Goal: Task Accomplishment & Management: Use online tool/utility

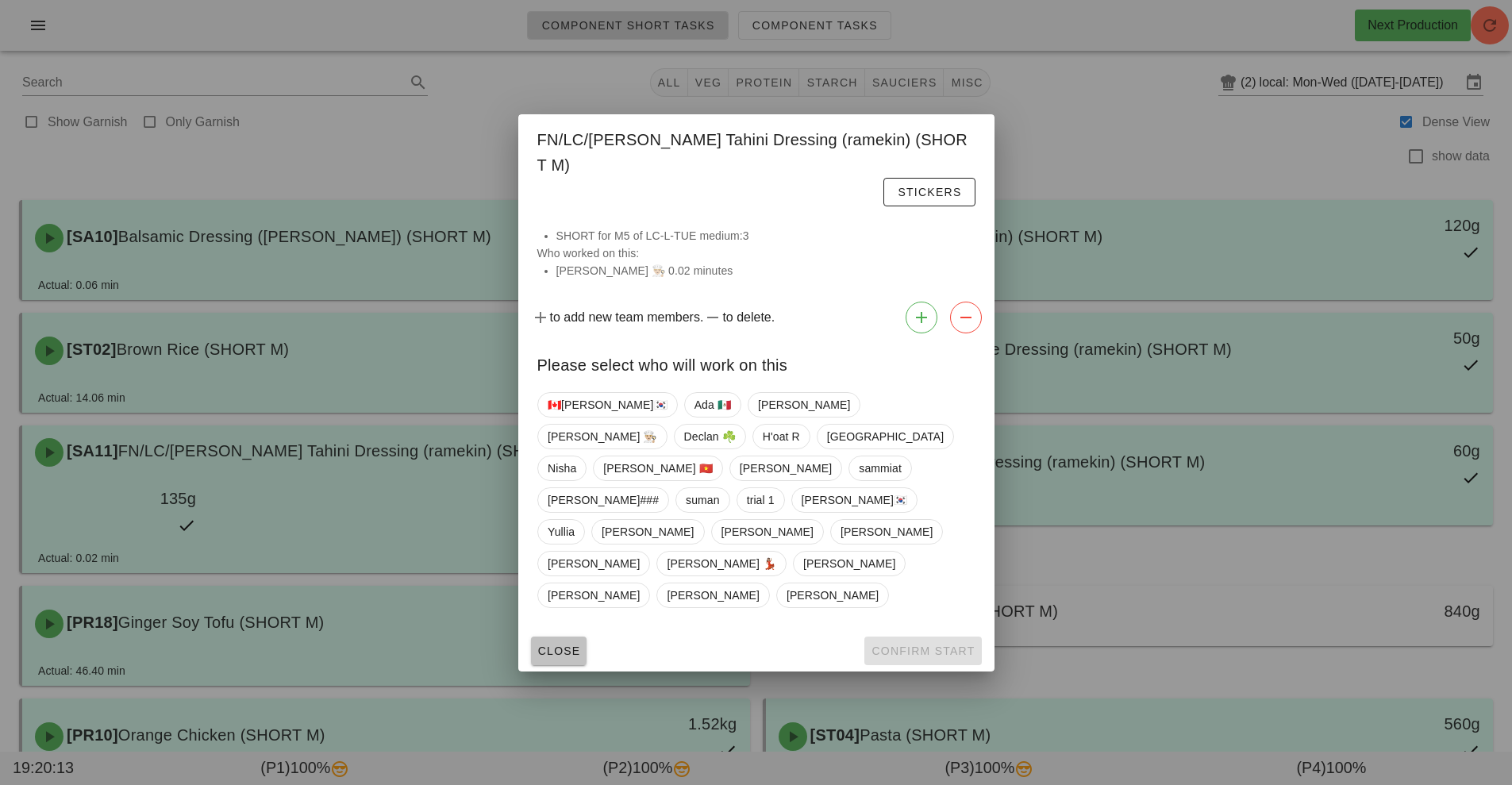
click at [553, 645] on span "Close" at bounding box center [559, 650] width 43 height 13
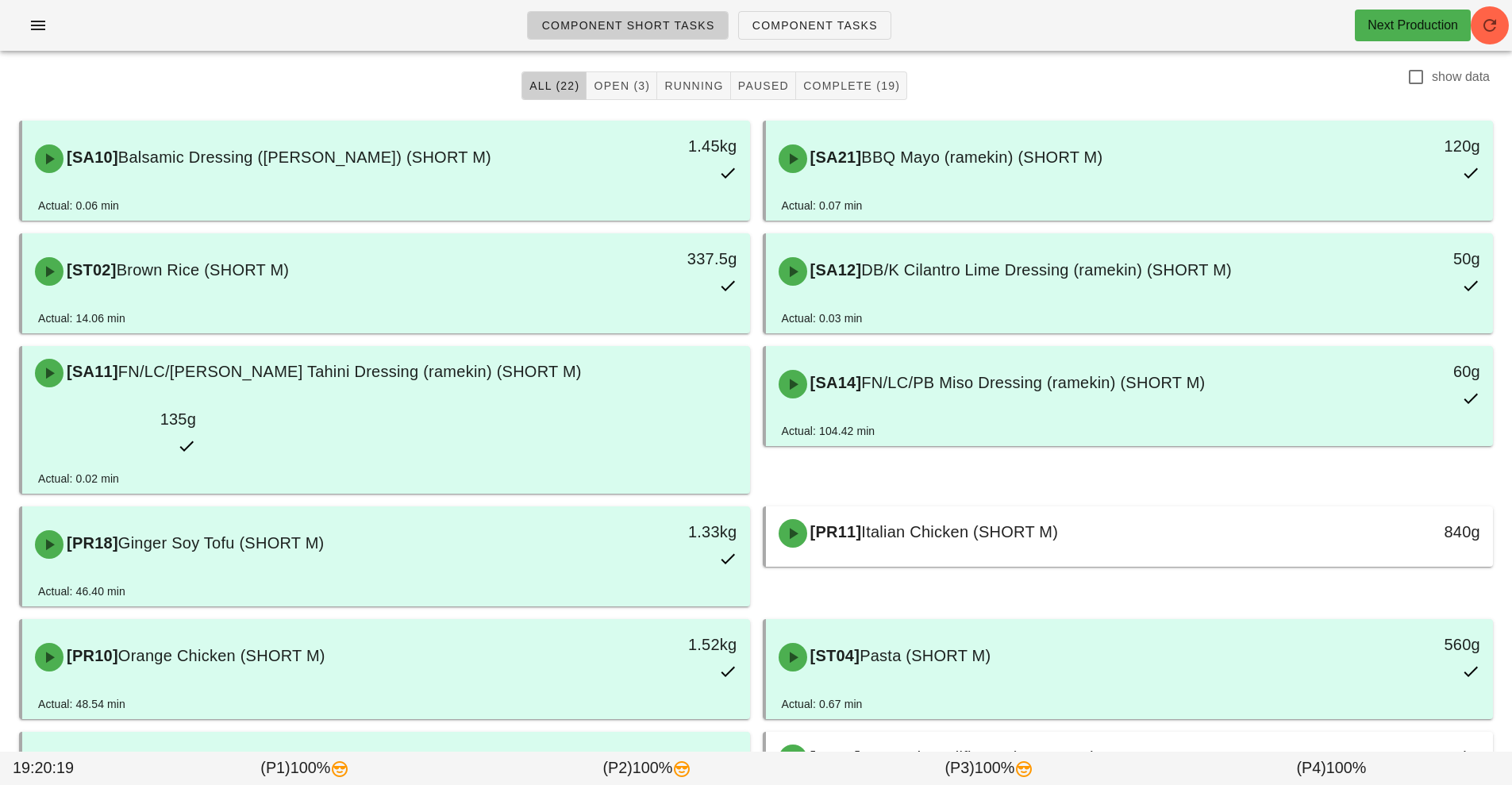
scroll to position [64, 0]
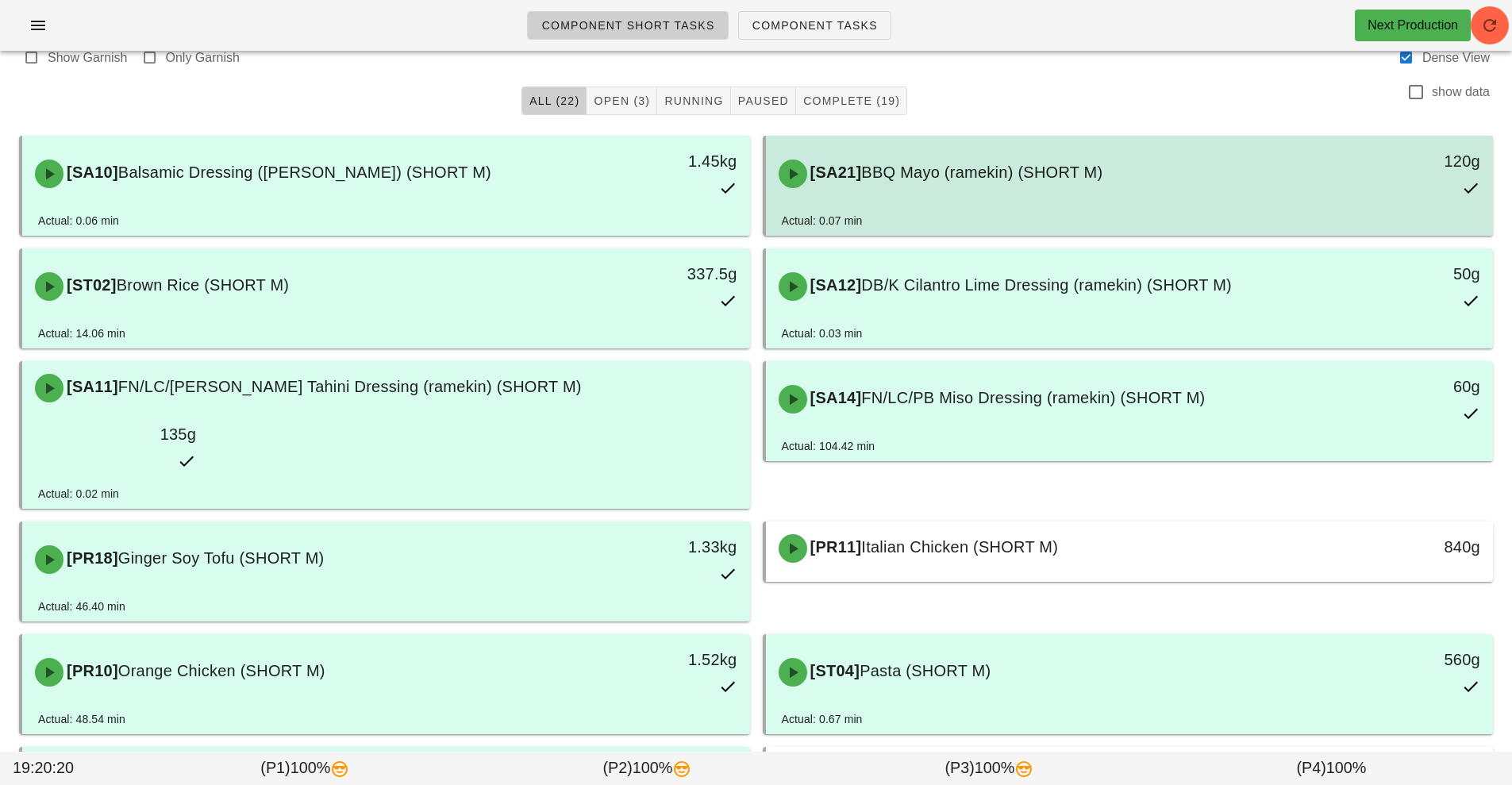
click at [994, 177] on span "BBQ Mayo (ramekin) (SHORT M)" at bounding box center [981, 172] width 242 height 18
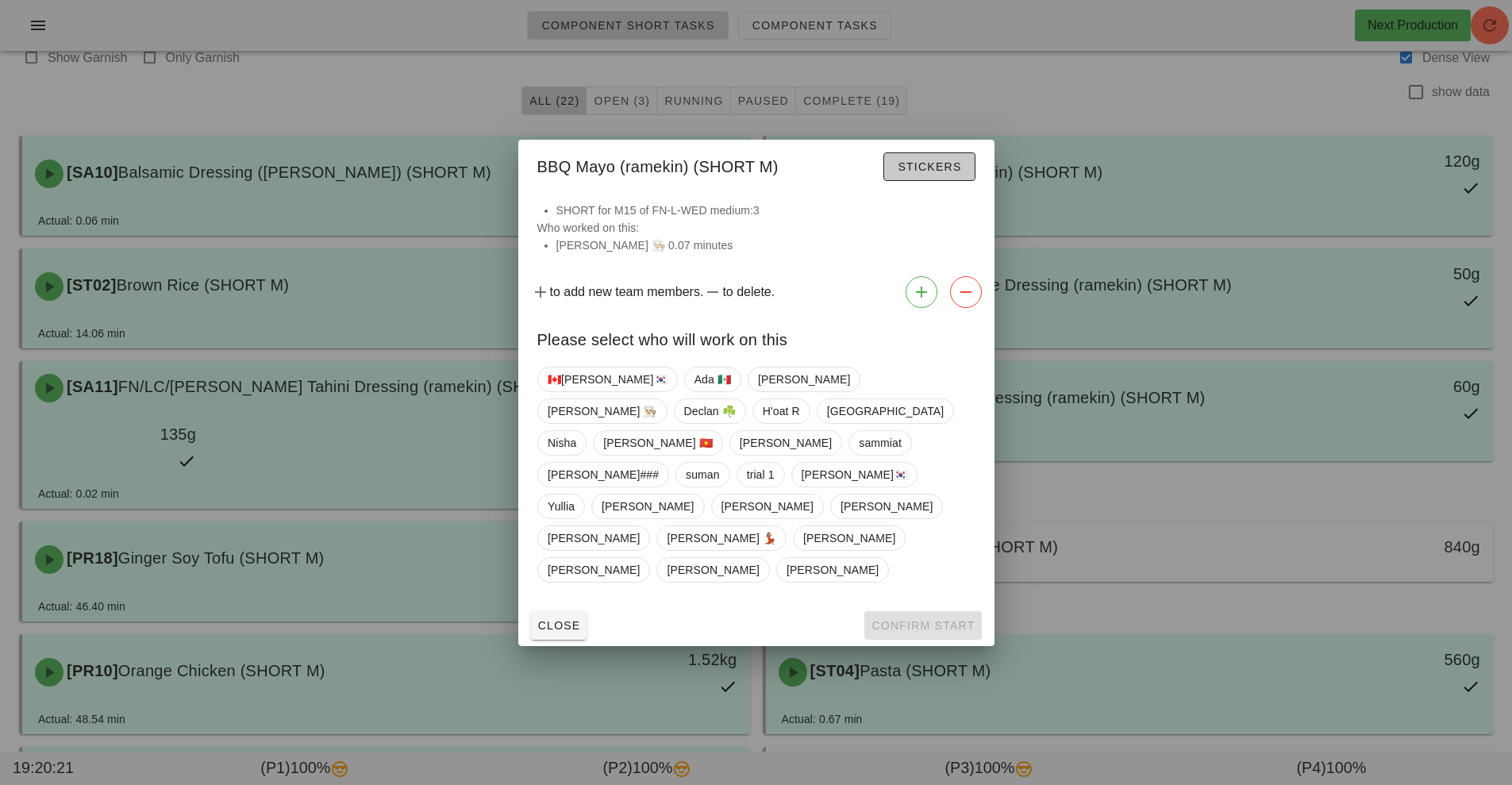
click at [935, 173] on span "Stickers" at bounding box center [928, 166] width 64 height 13
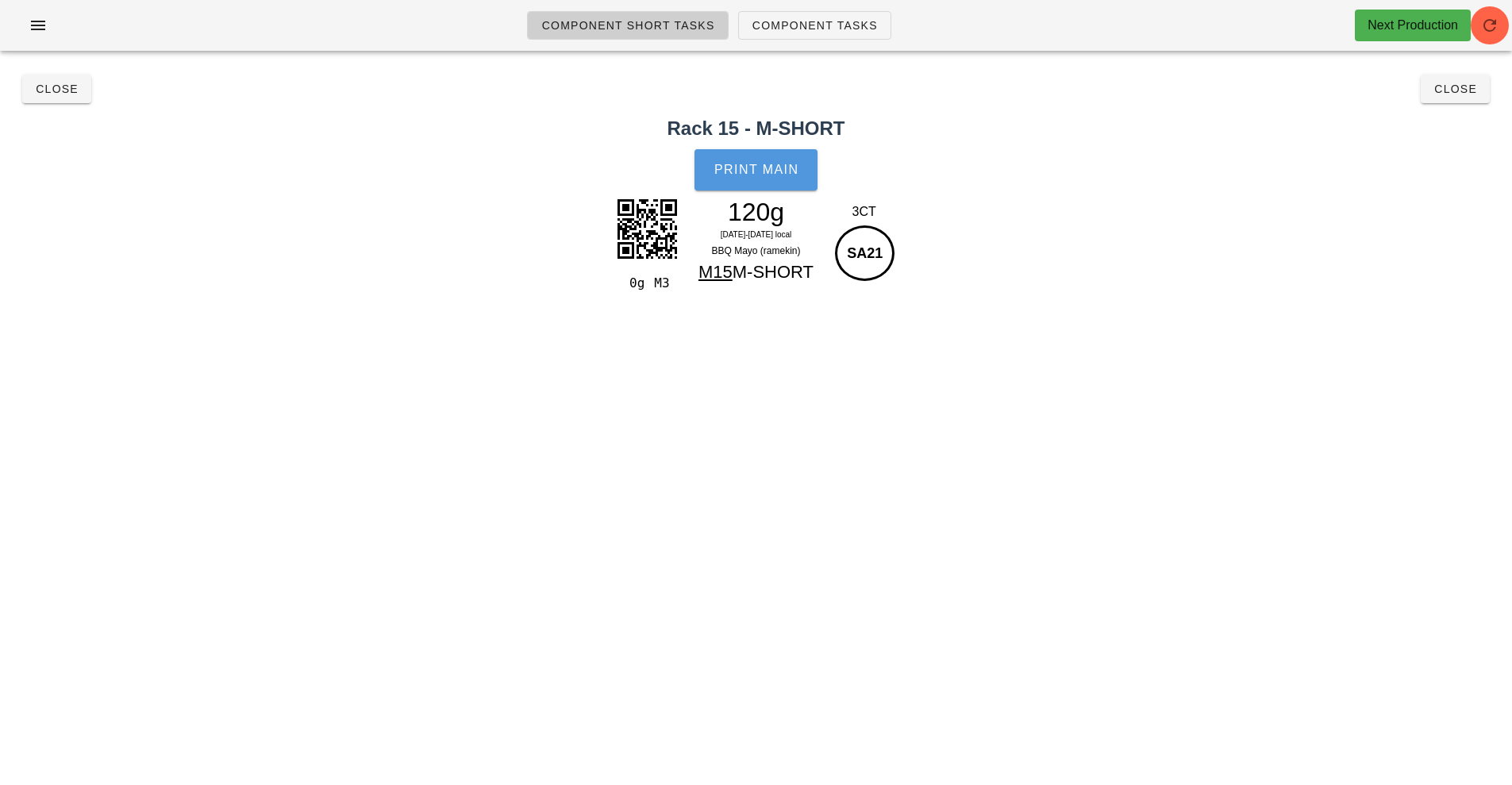
click at [759, 164] on span "Print Main" at bounding box center [756, 170] width 85 height 15
click at [55, 84] on span "Close" at bounding box center [57, 88] width 43 height 13
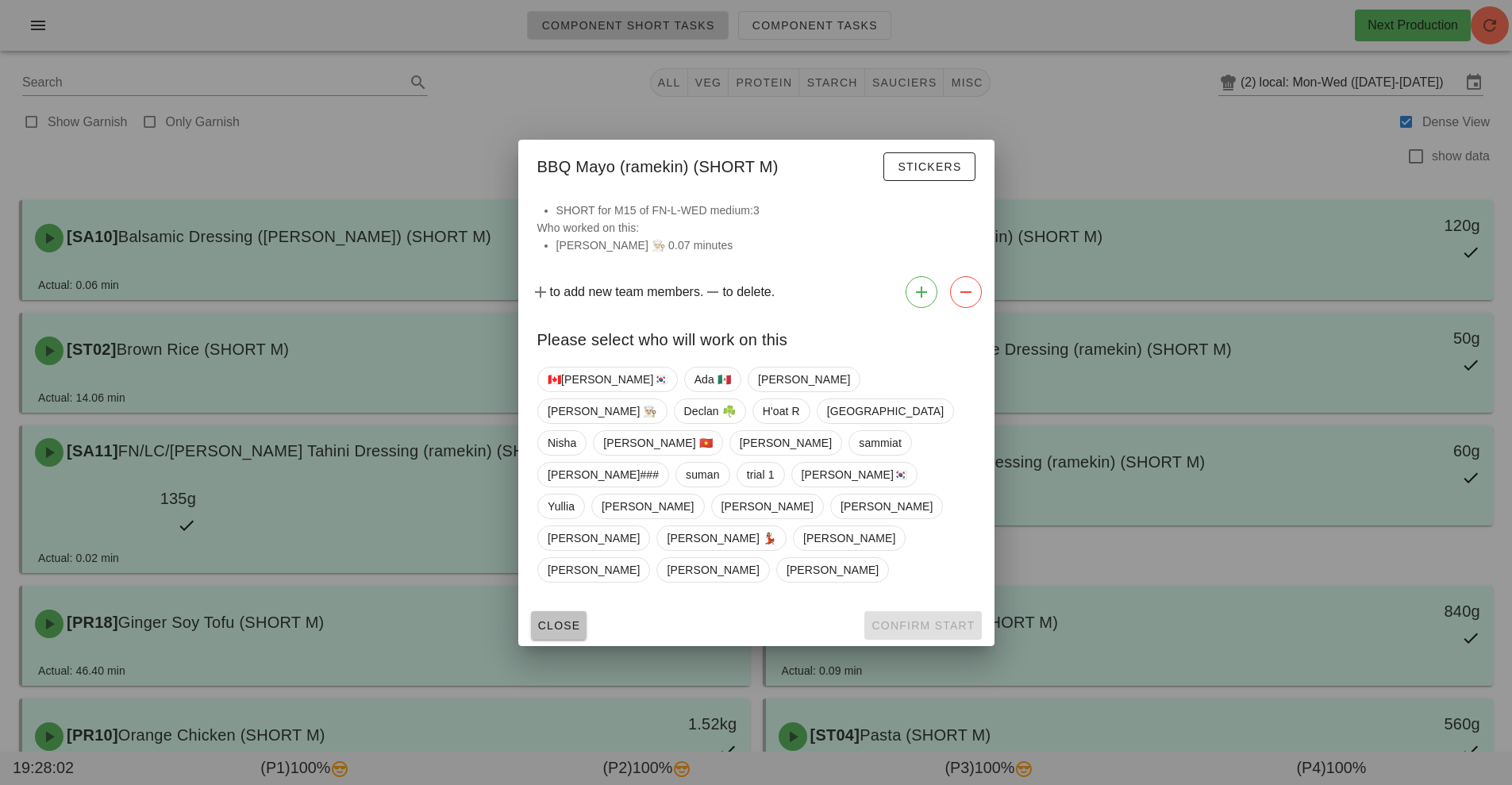
click at [568, 619] on span "Close" at bounding box center [559, 625] width 43 height 13
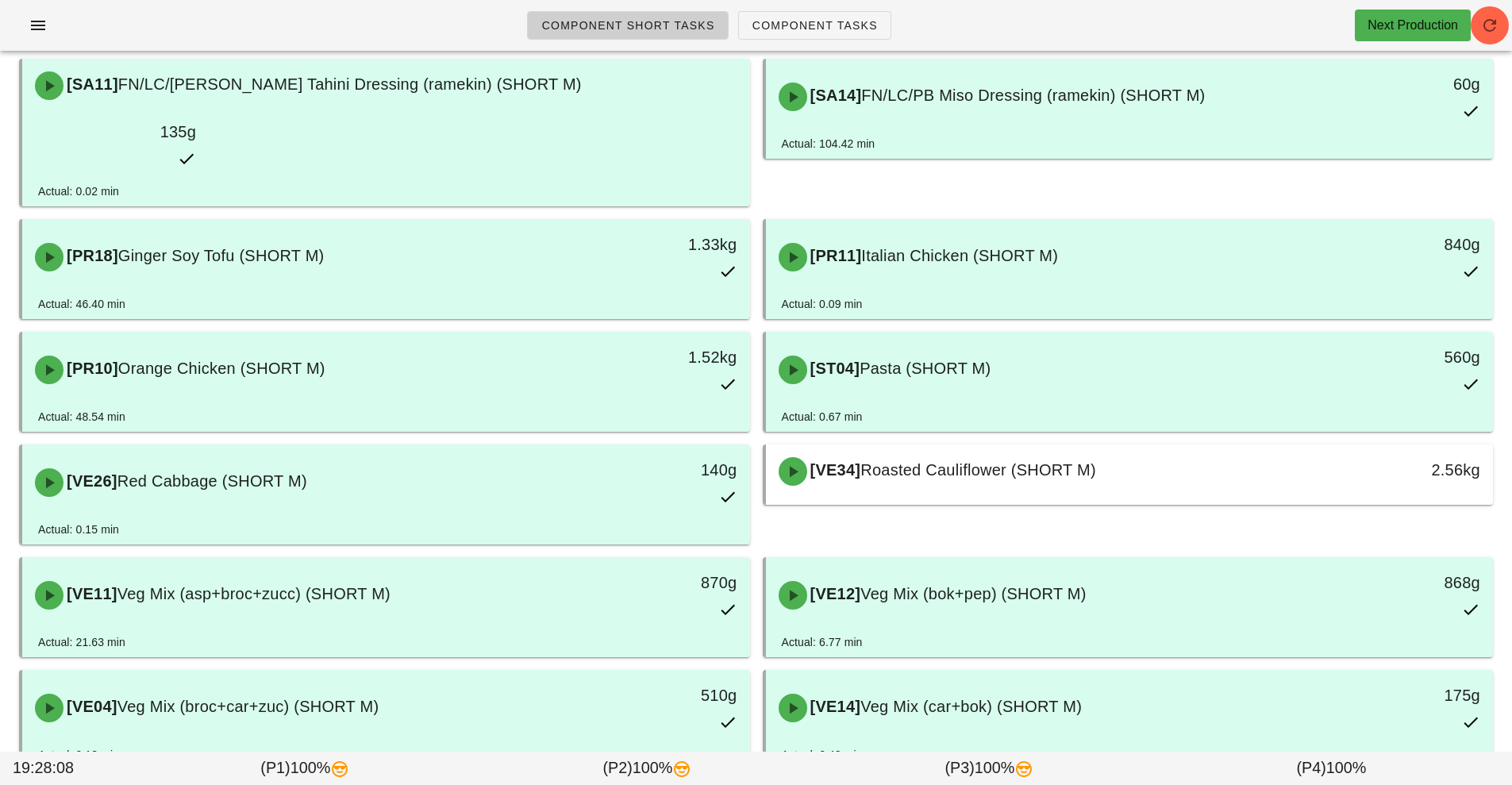
scroll to position [365, 0]
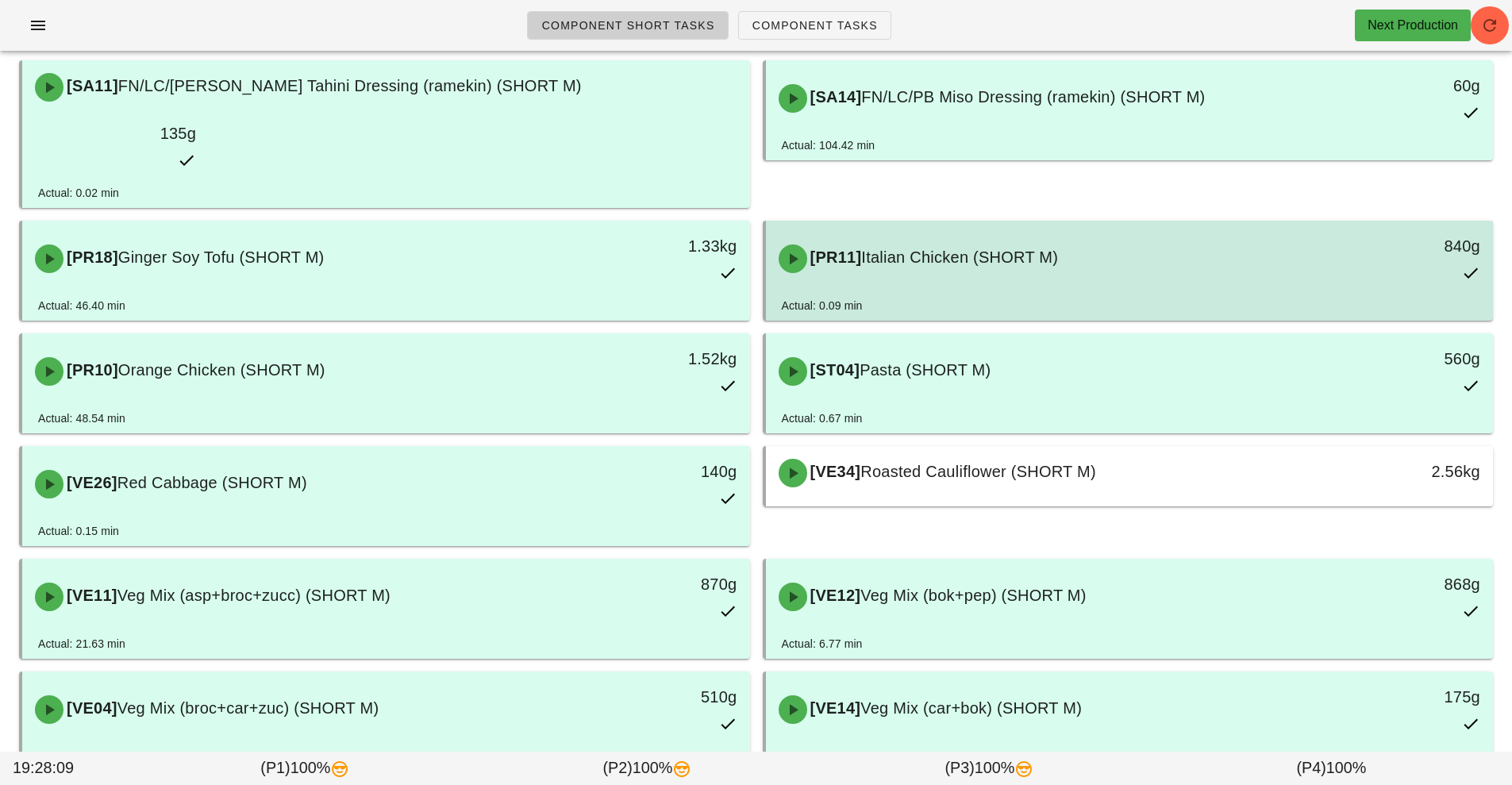
click at [956, 249] on span "Italian Chicken (SHORT M)" at bounding box center [959, 257] width 196 height 18
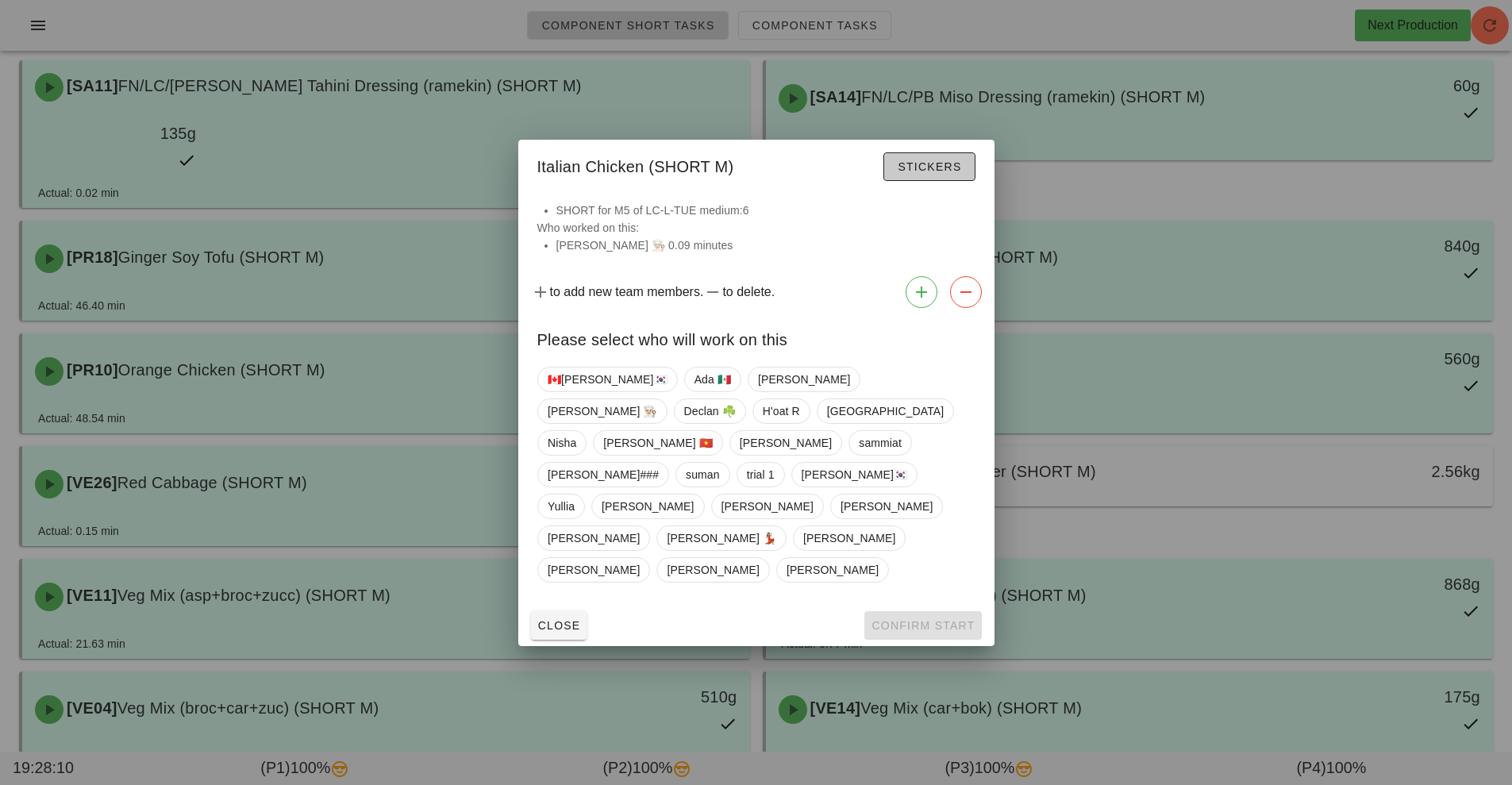
click at [906, 181] on button "Stickers" at bounding box center [928, 166] width 91 height 28
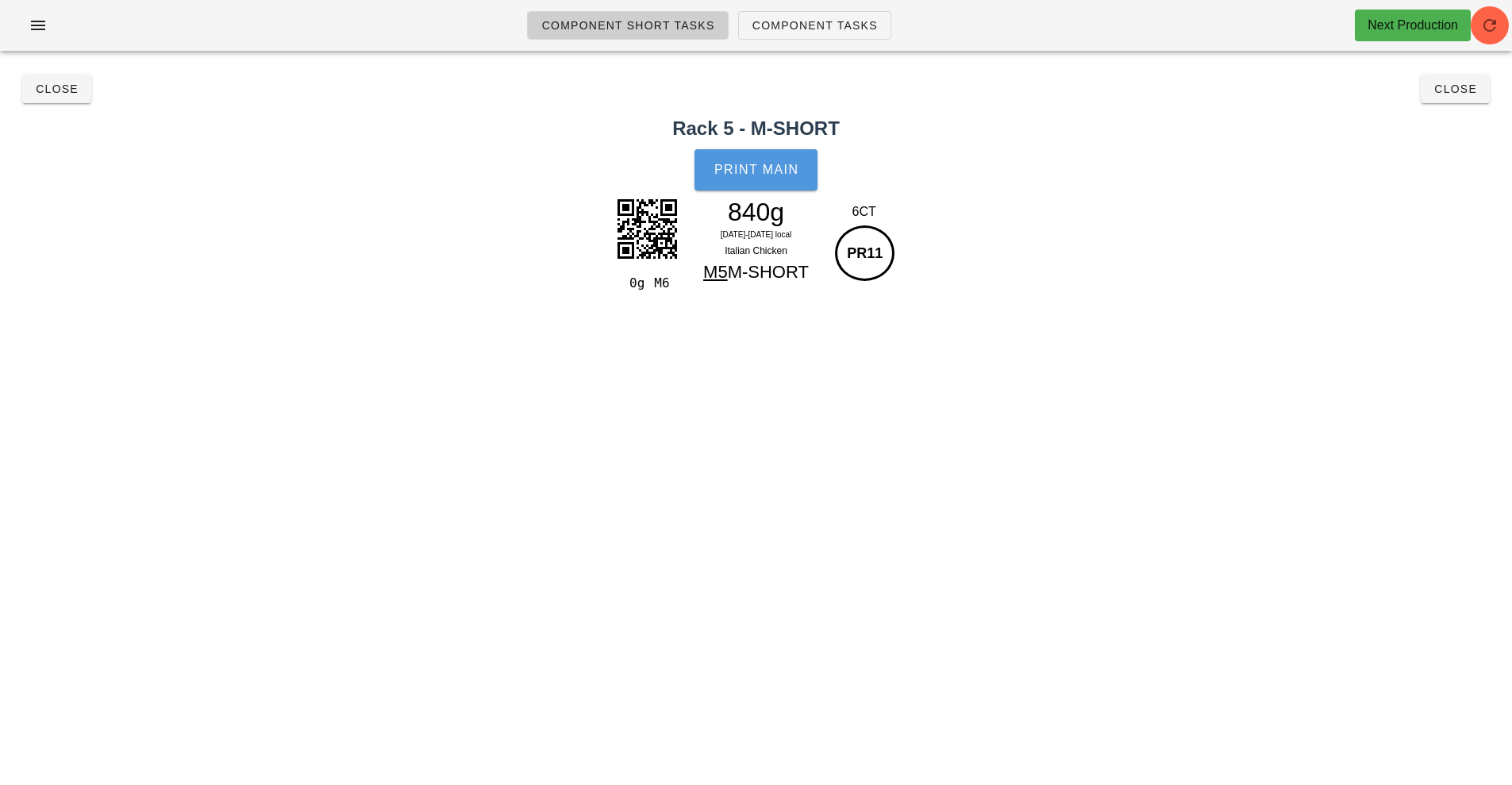
click at [761, 179] on button "Print Main" at bounding box center [756, 170] width 122 height 41
click at [50, 91] on span "Close" at bounding box center [57, 88] width 43 height 13
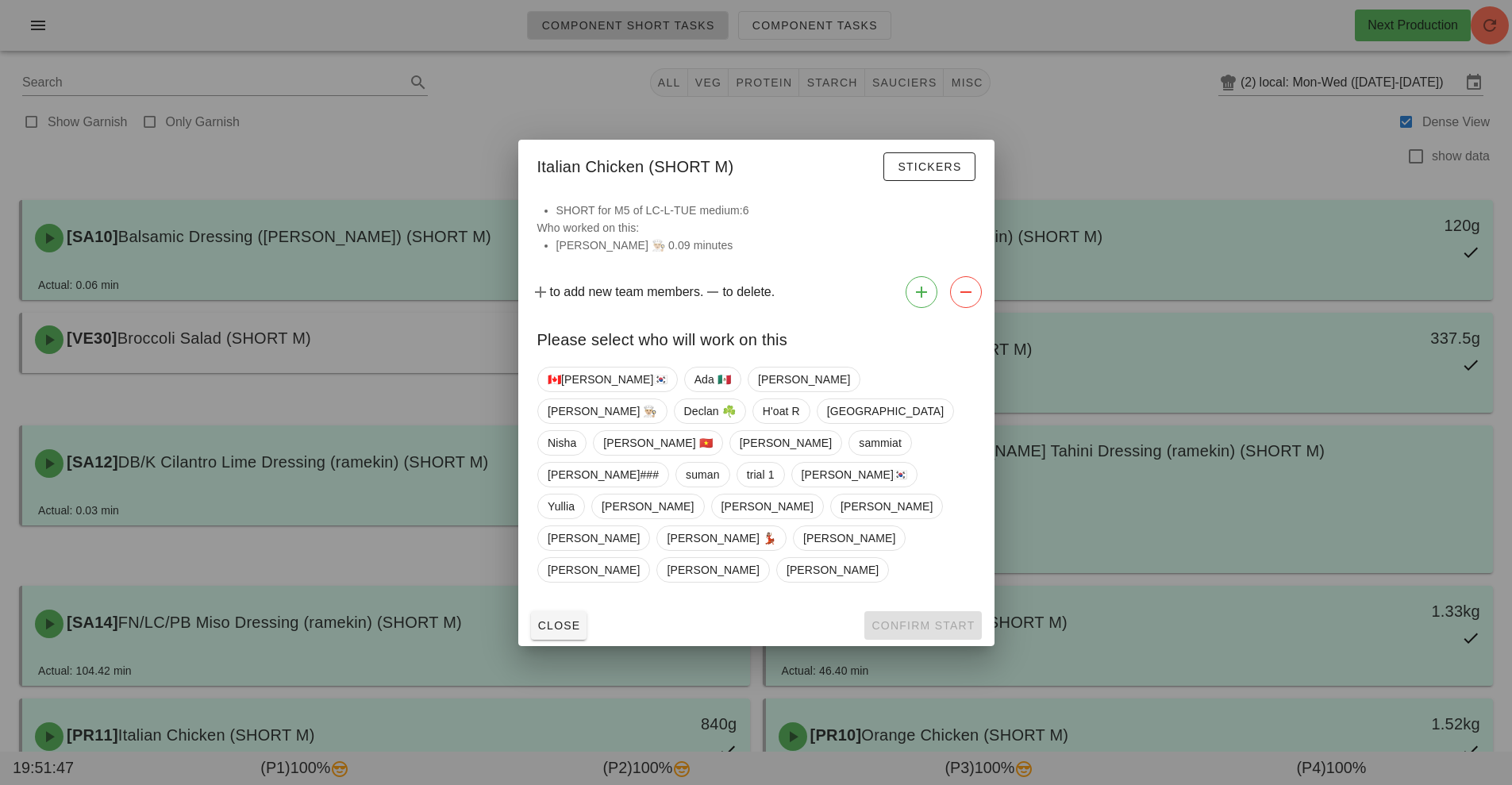
click at [1157, 171] on div at bounding box center [756, 392] width 1512 height 785
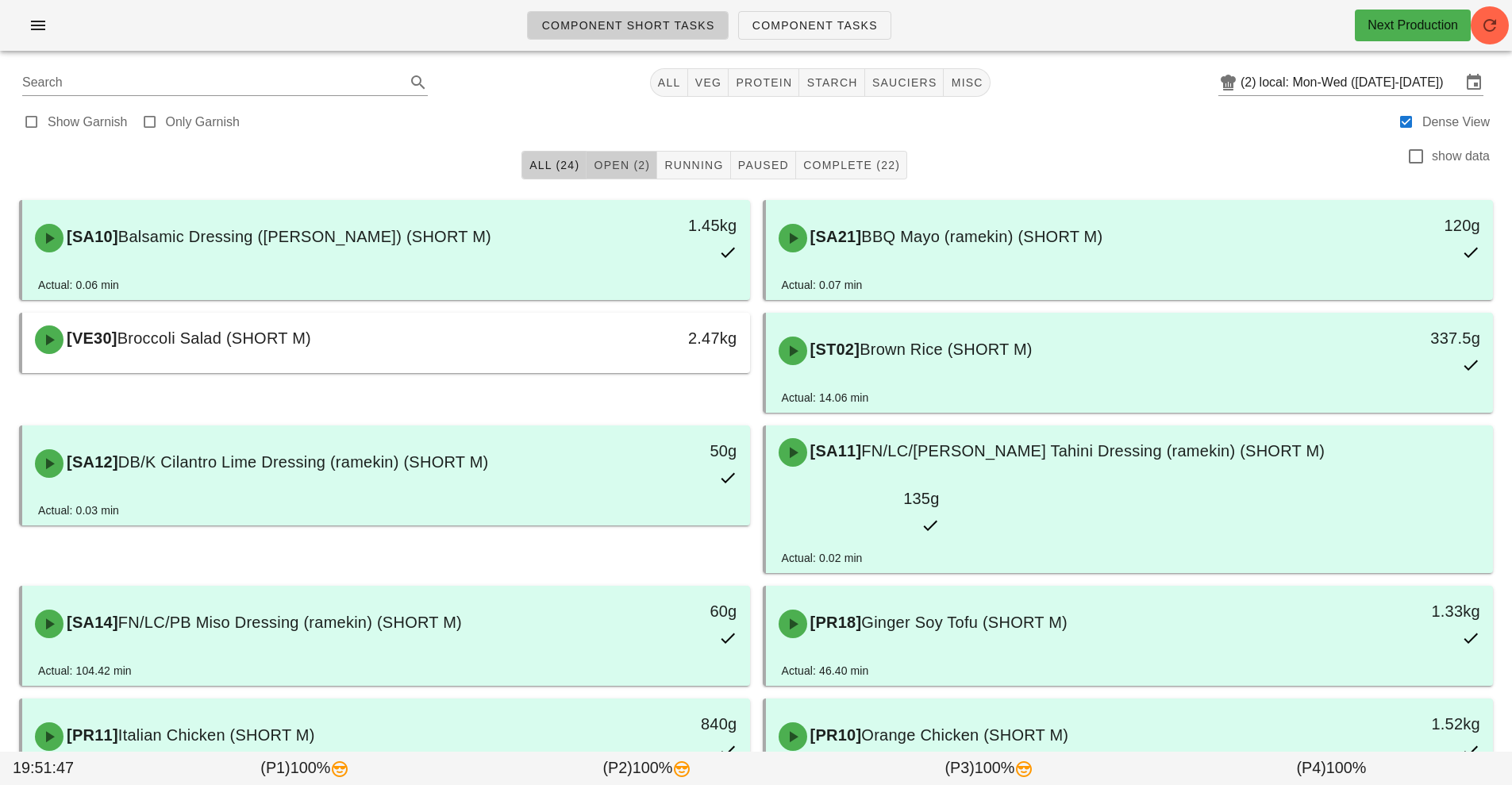
click at [644, 168] on span "Open (2)" at bounding box center [621, 165] width 57 height 13
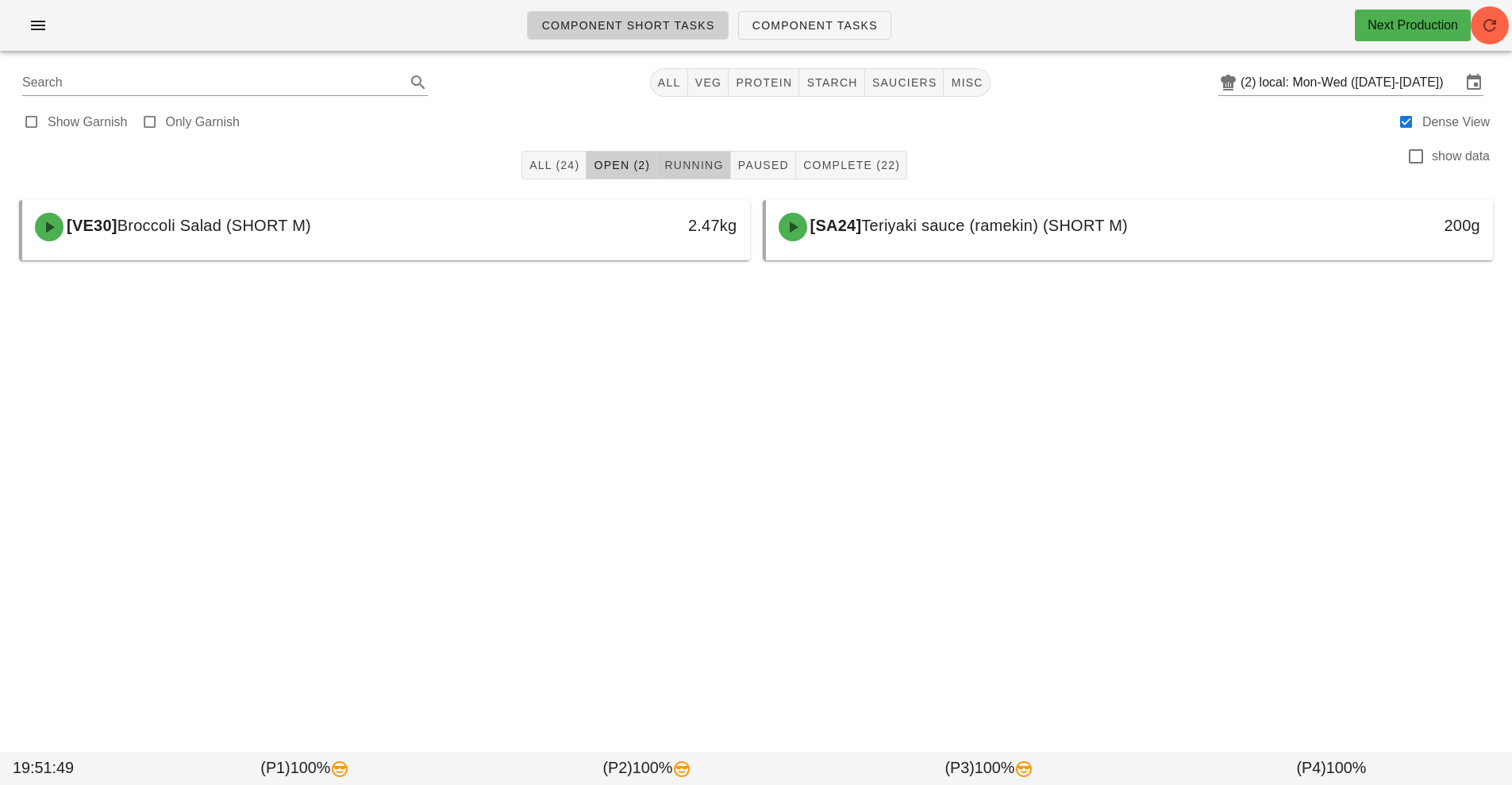
click at [715, 174] on button "Running" at bounding box center [694, 164] width 73 height 28
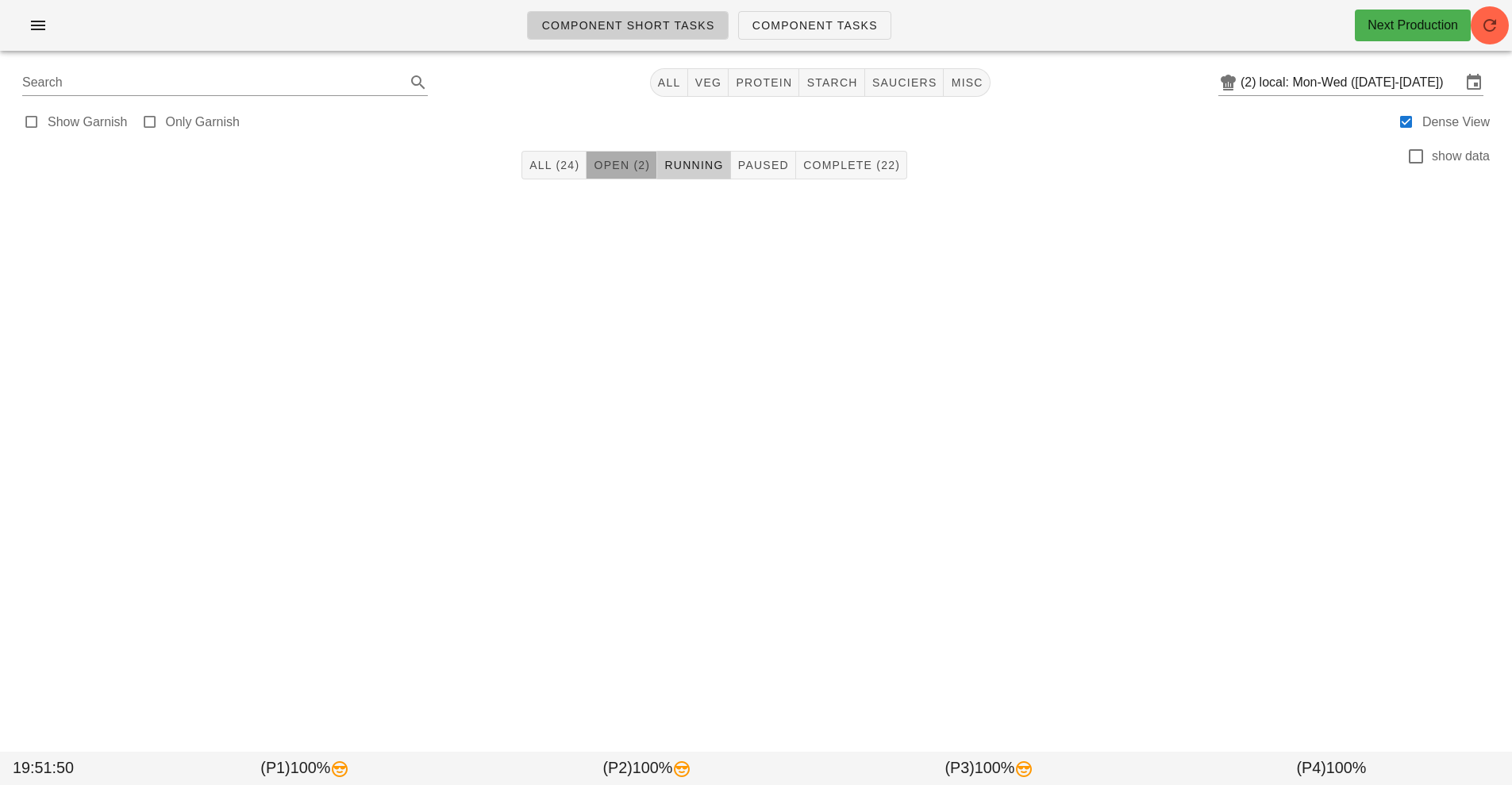
click at [622, 167] on span "Open (2)" at bounding box center [621, 165] width 57 height 13
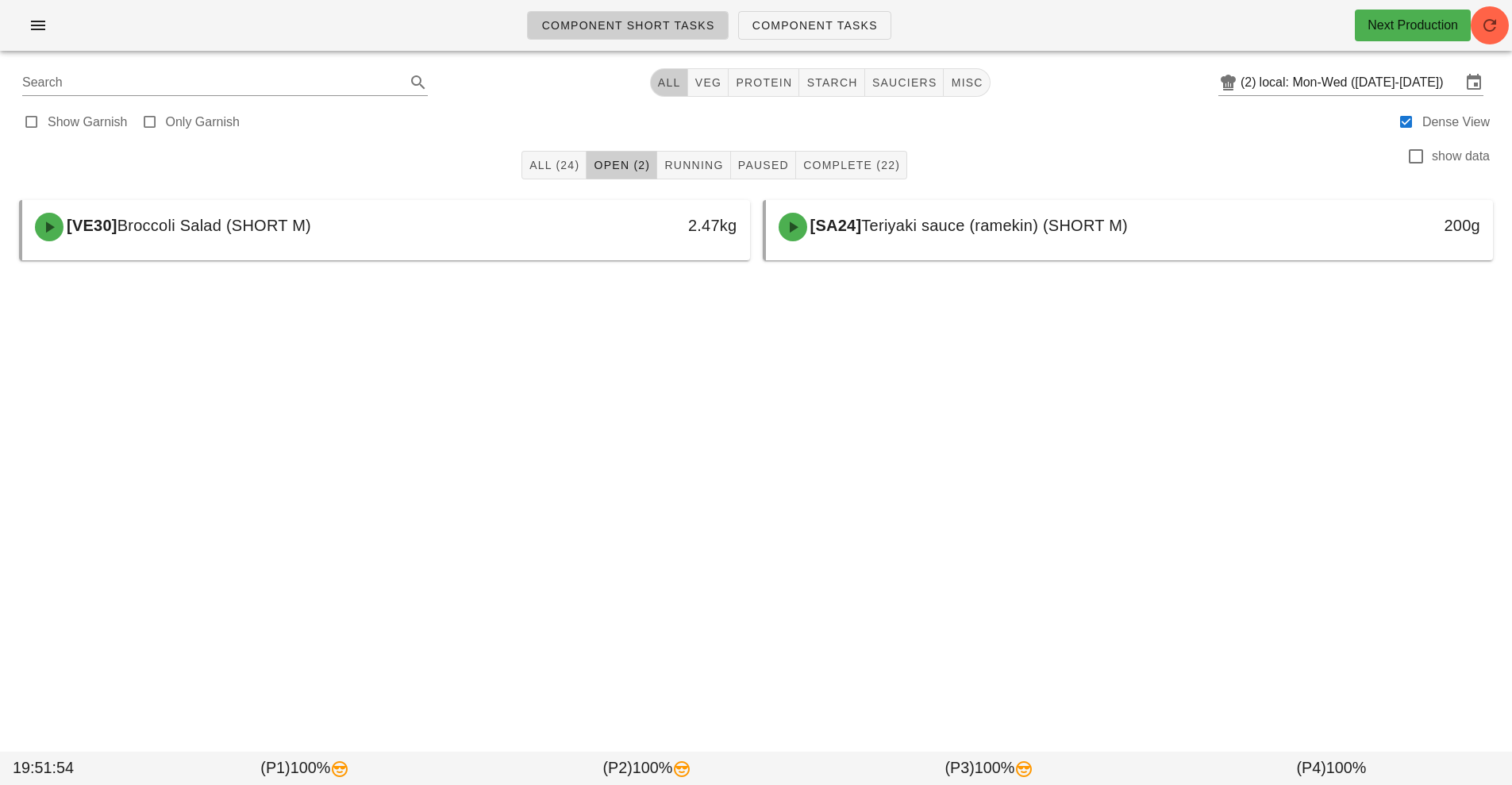
click at [675, 79] on span "All" at bounding box center [669, 83] width 24 height 13
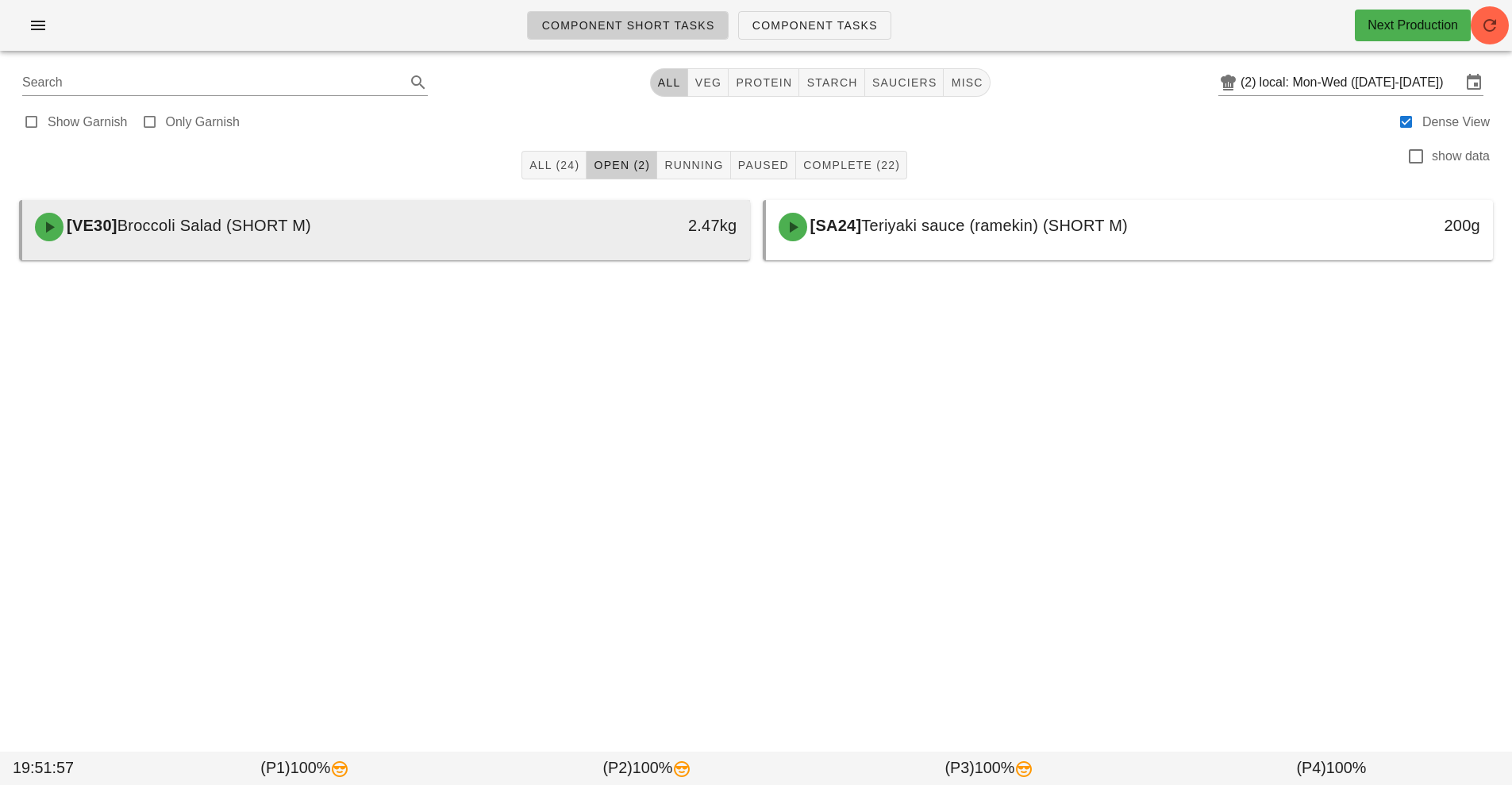
click at [440, 238] on div "[VE30] Broccoli Salad (SHORT M)" at bounding box center [296, 227] width 540 height 47
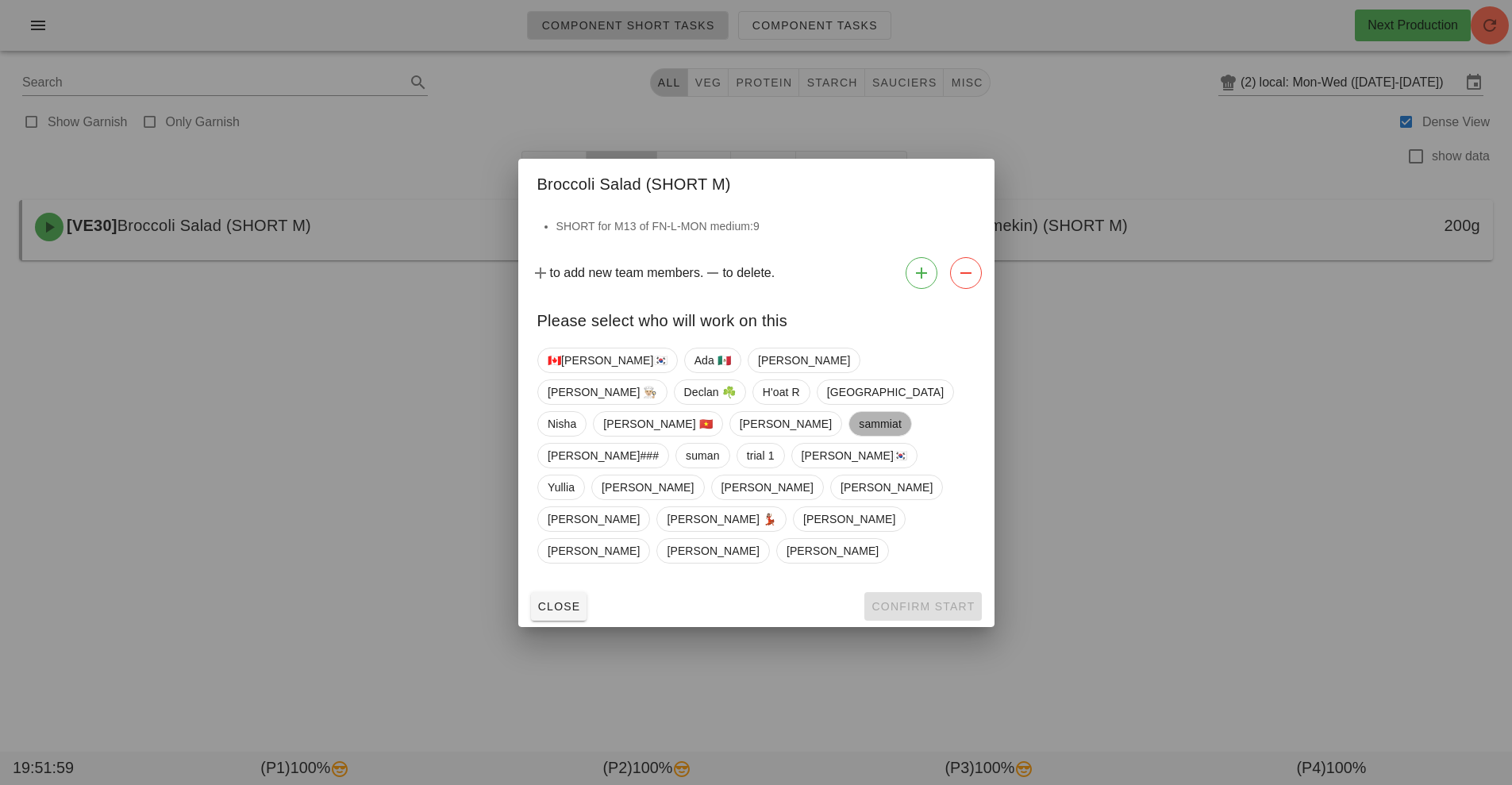
click at [848, 436] on span "sammiat" at bounding box center [879, 423] width 64 height 26
click at [942, 600] on span "Confirm Start" at bounding box center [923, 606] width 104 height 13
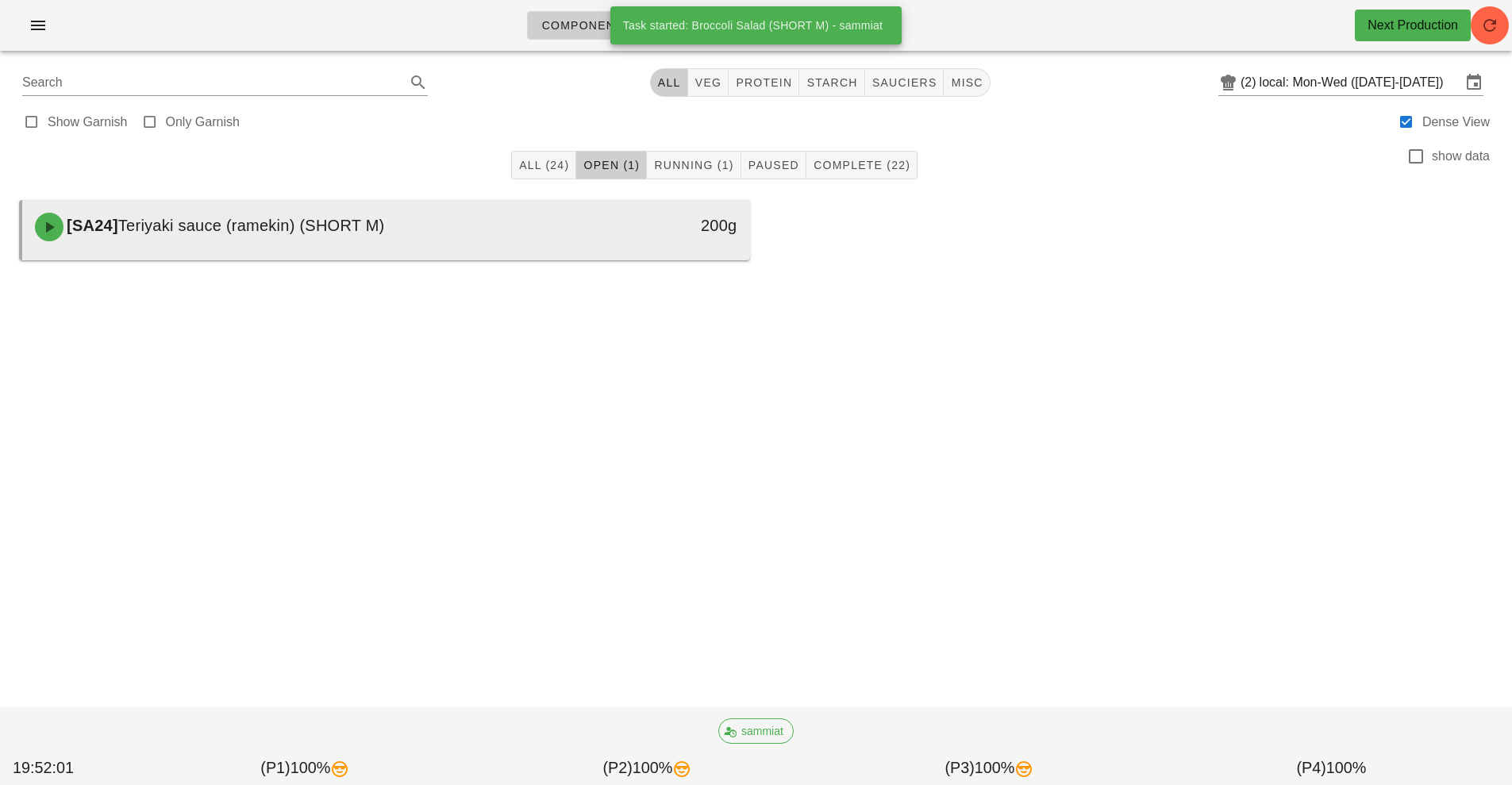
click at [465, 253] on div at bounding box center [386, 256] width 696 height 6
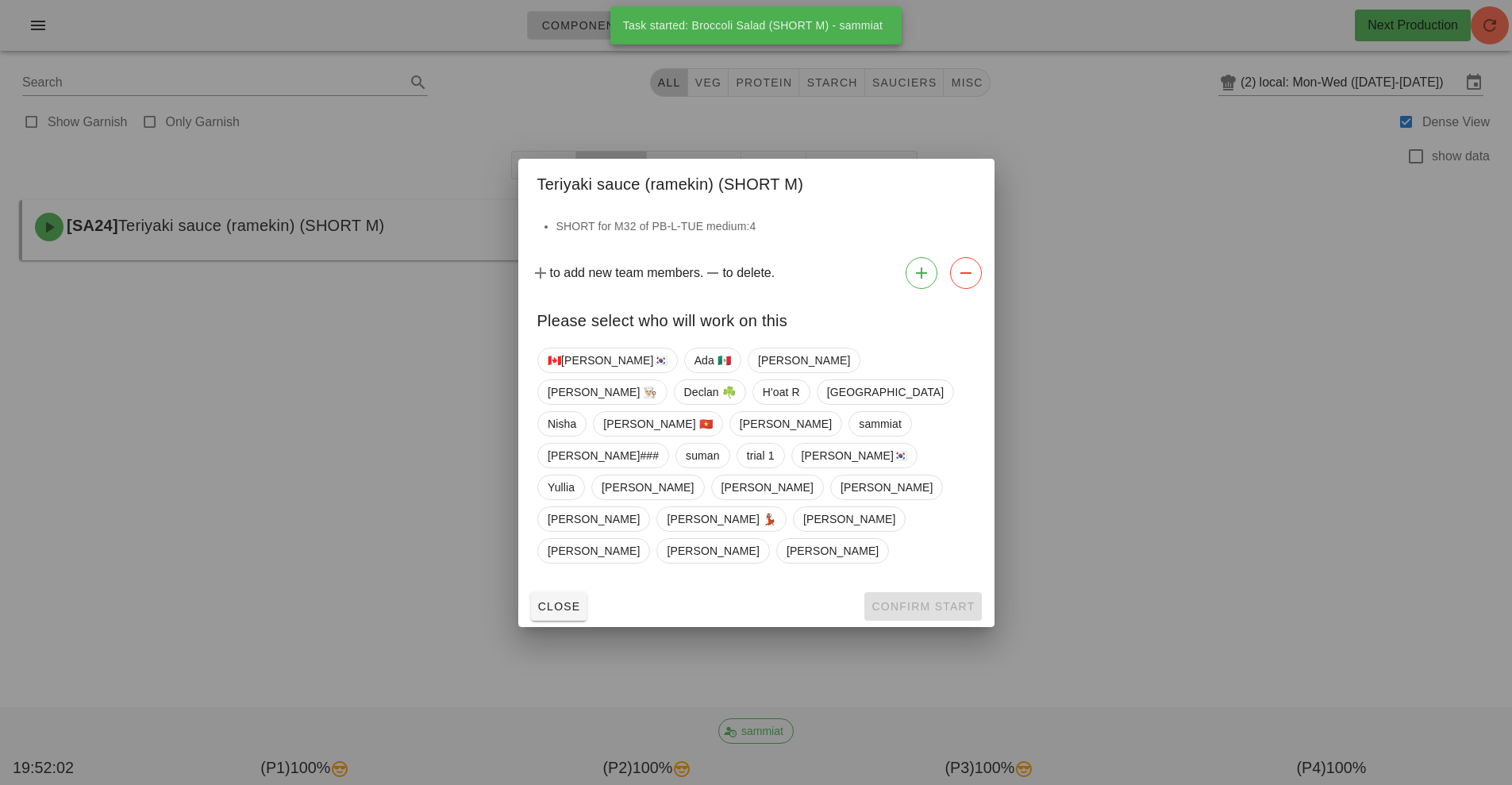
click at [403, 379] on div at bounding box center [756, 392] width 1512 height 785
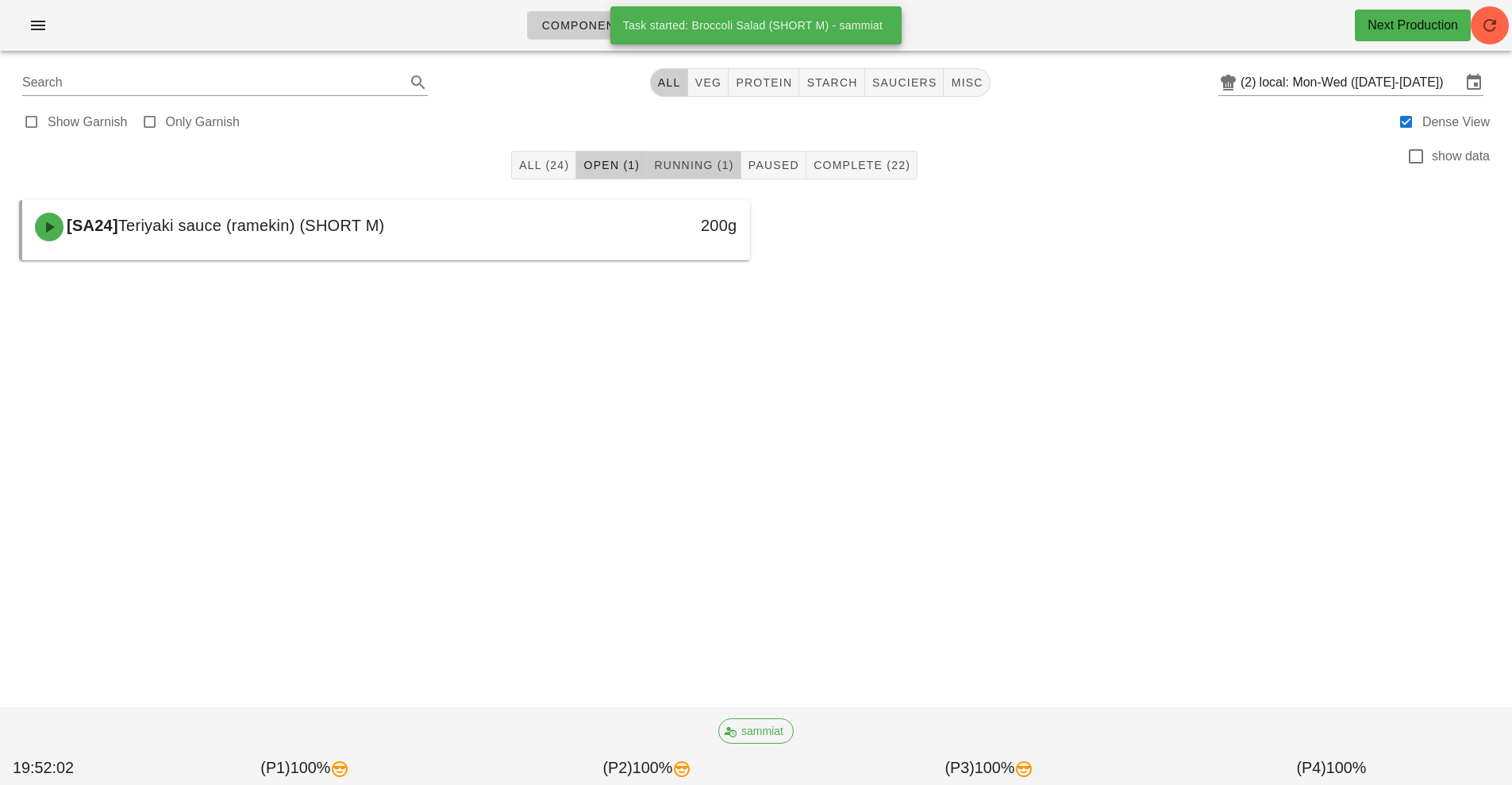
click at [705, 165] on span "Running (1)" at bounding box center [694, 165] width 81 height 13
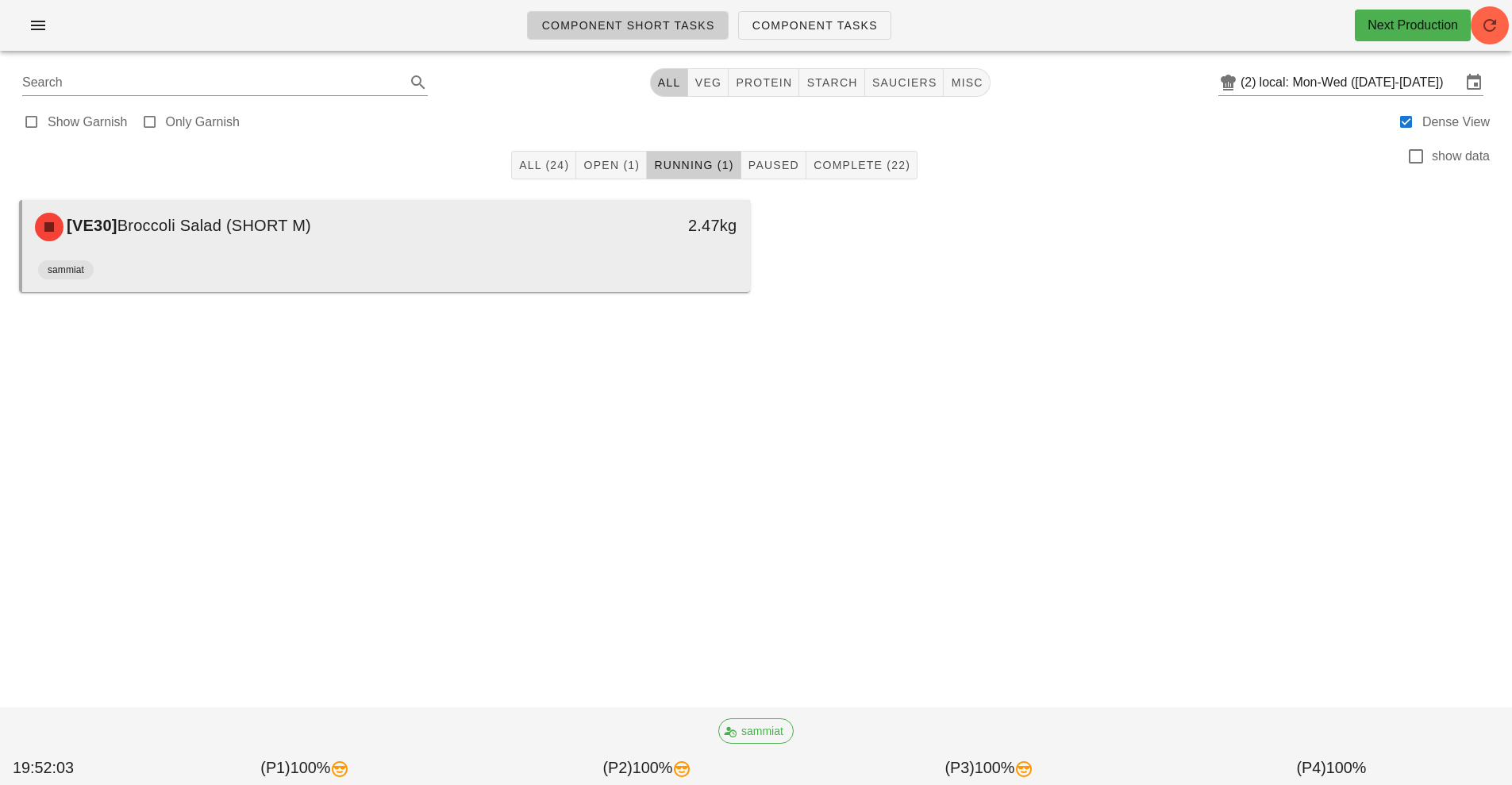
click at [586, 246] on div "2.47kg" at bounding box center [655, 227] width 180 height 47
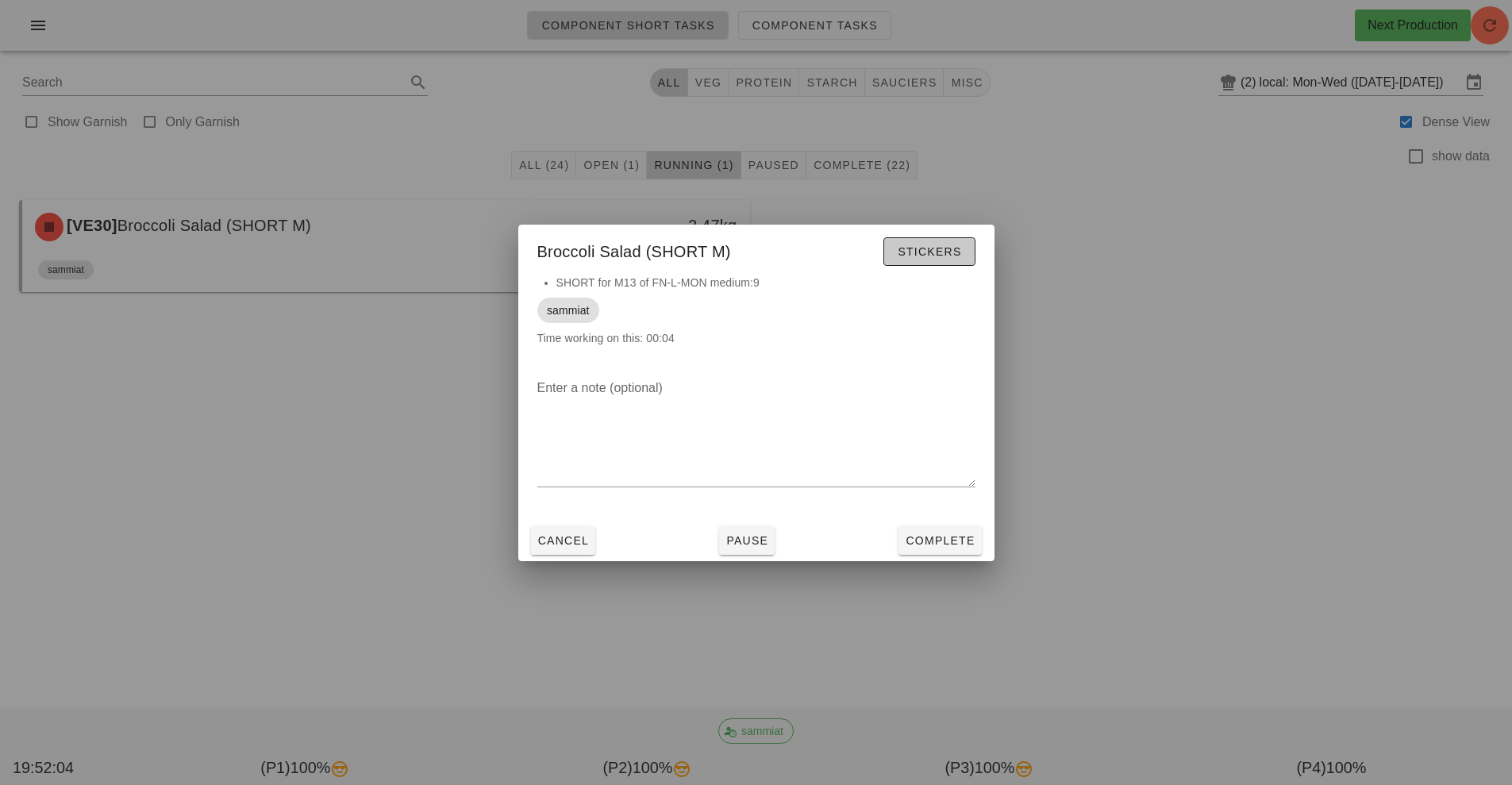
click at [943, 246] on span "Stickers" at bounding box center [928, 252] width 64 height 13
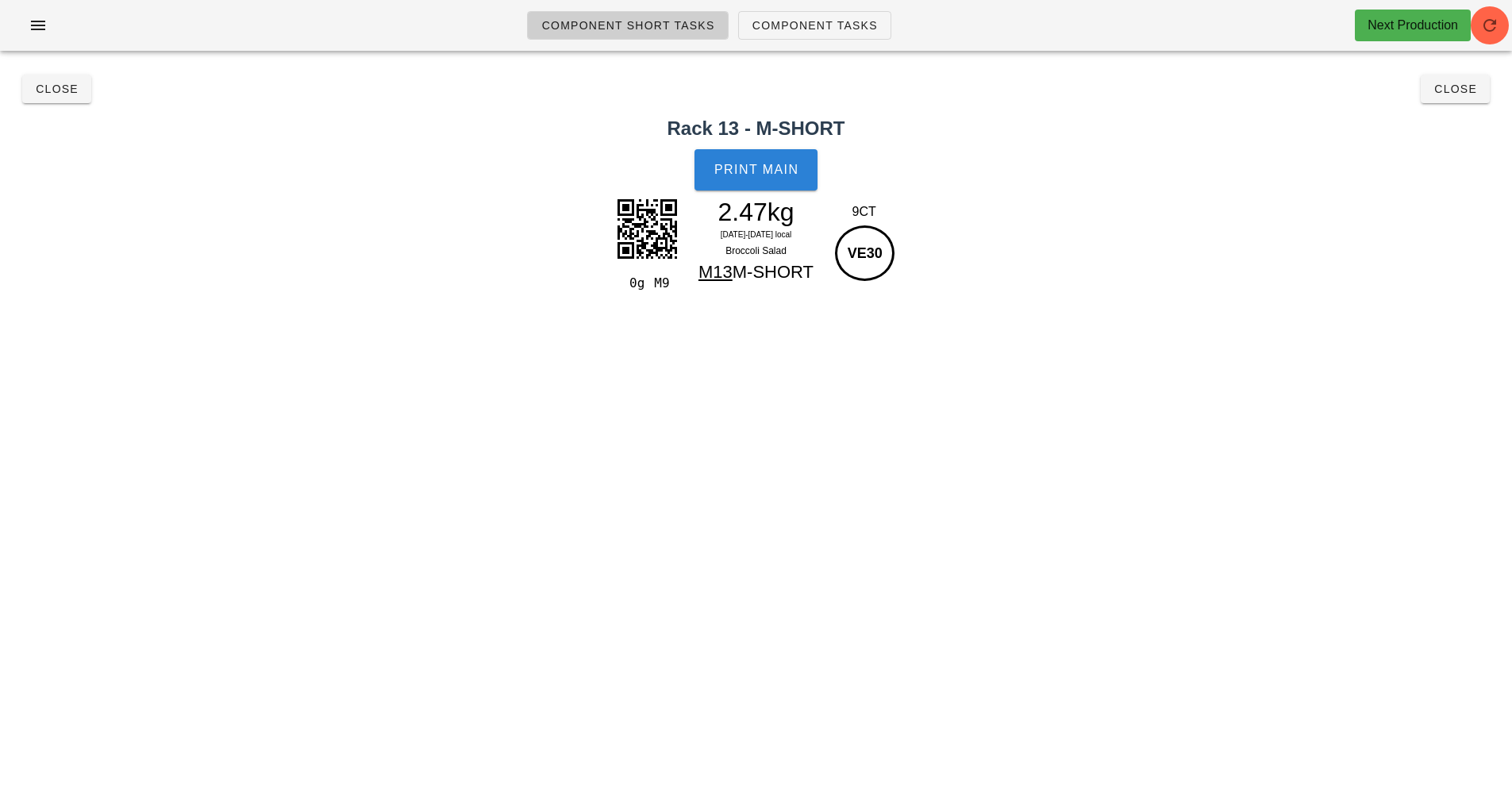
click at [774, 174] on span "Print Main" at bounding box center [756, 170] width 85 height 15
click at [1458, 87] on span "Close" at bounding box center [1455, 88] width 43 height 13
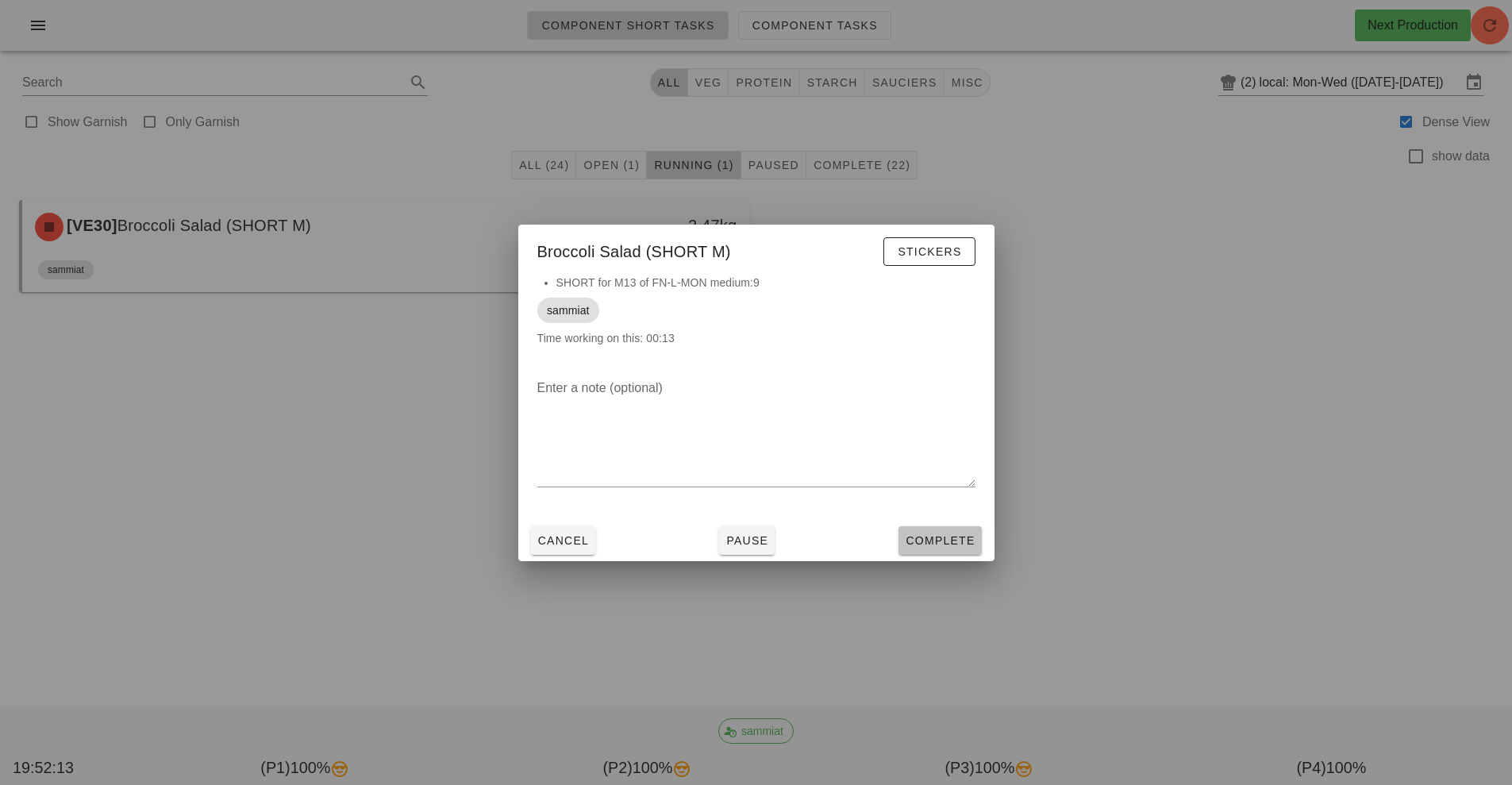
click at [947, 551] on button "Complete" at bounding box center [939, 540] width 83 height 28
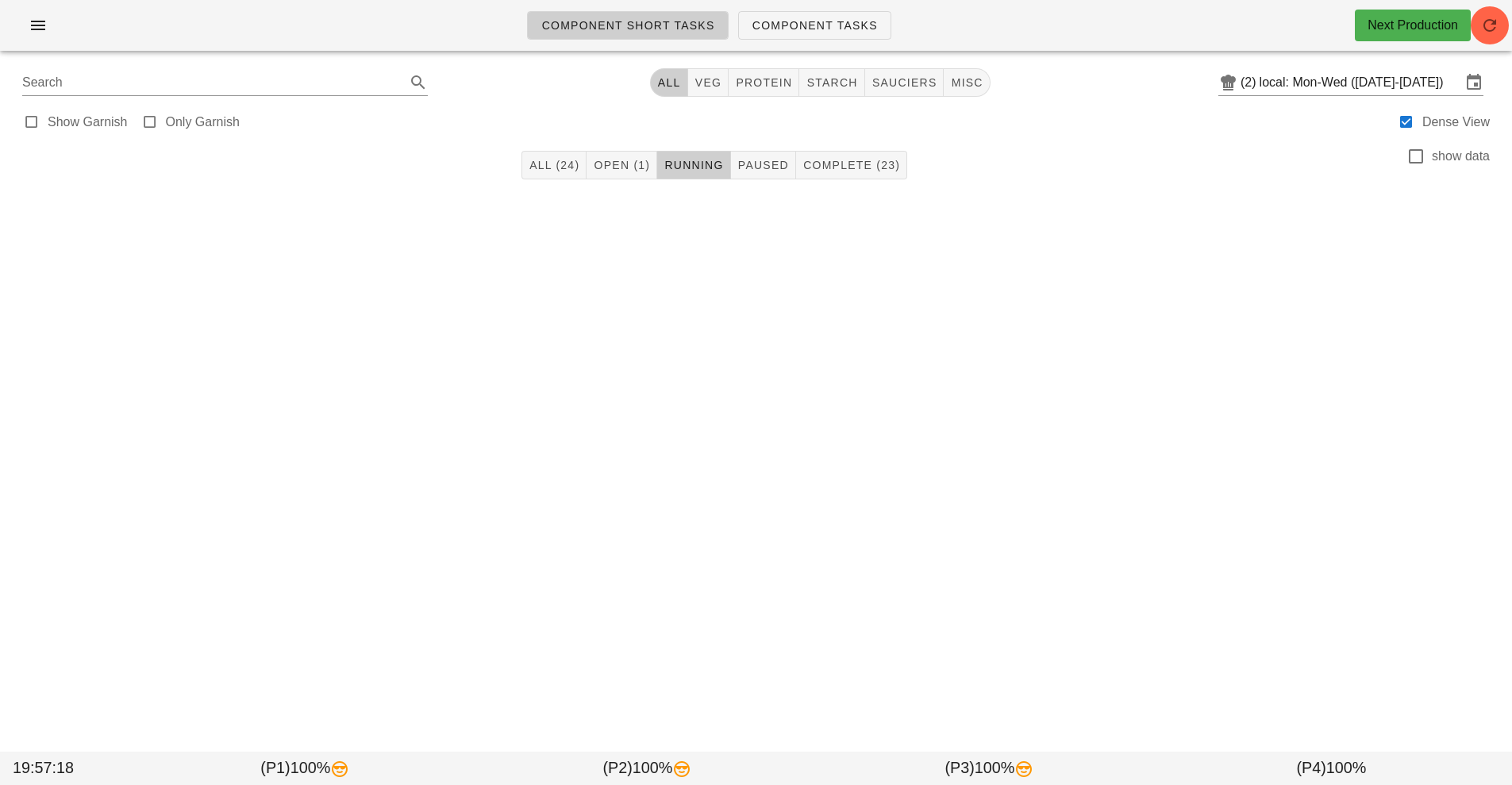
click at [577, 193] on div at bounding box center [756, 217] width 1492 height 54
click at [559, 165] on span "All (24)" at bounding box center [554, 165] width 51 height 13
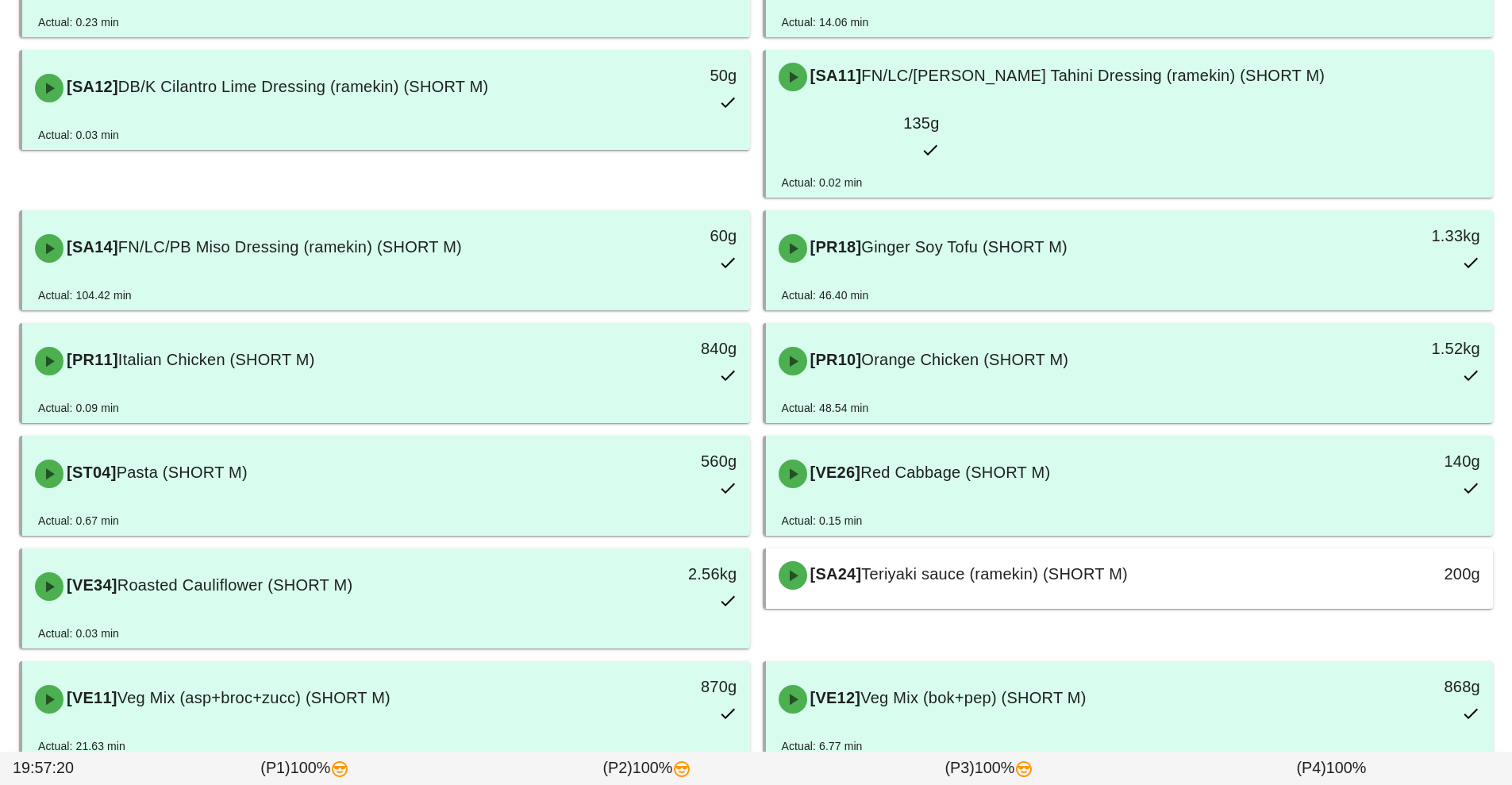
scroll to position [377, 0]
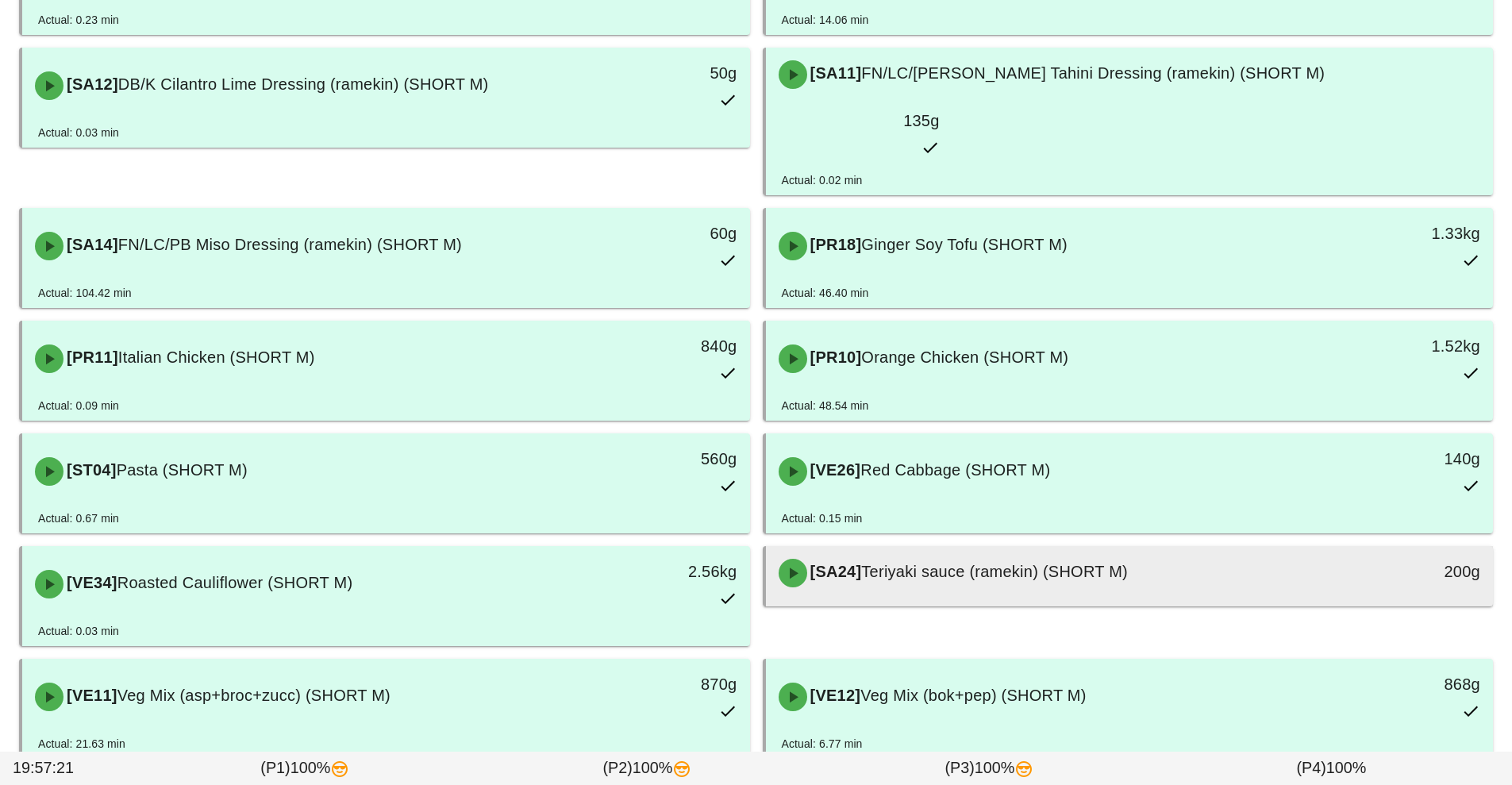
click at [920, 563] on span "Teriyaki sauce (ramekin) (SHORT M)" at bounding box center [993, 572] width 266 height 18
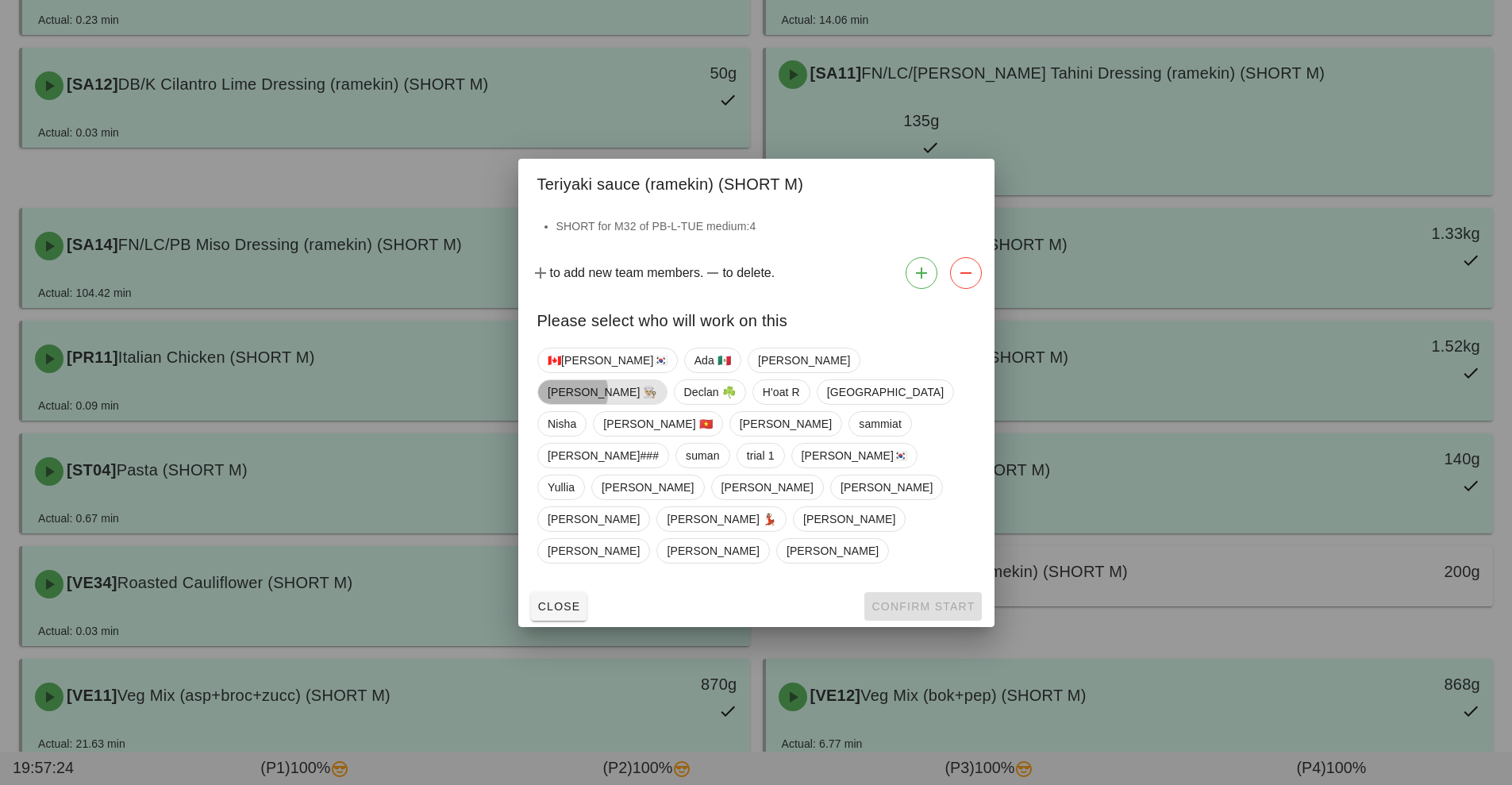
click at [657, 404] on span "[PERSON_NAME] 👨🏼‍🍳" at bounding box center [601, 392] width 109 height 24
click at [912, 600] on span "Confirm Start" at bounding box center [923, 606] width 104 height 13
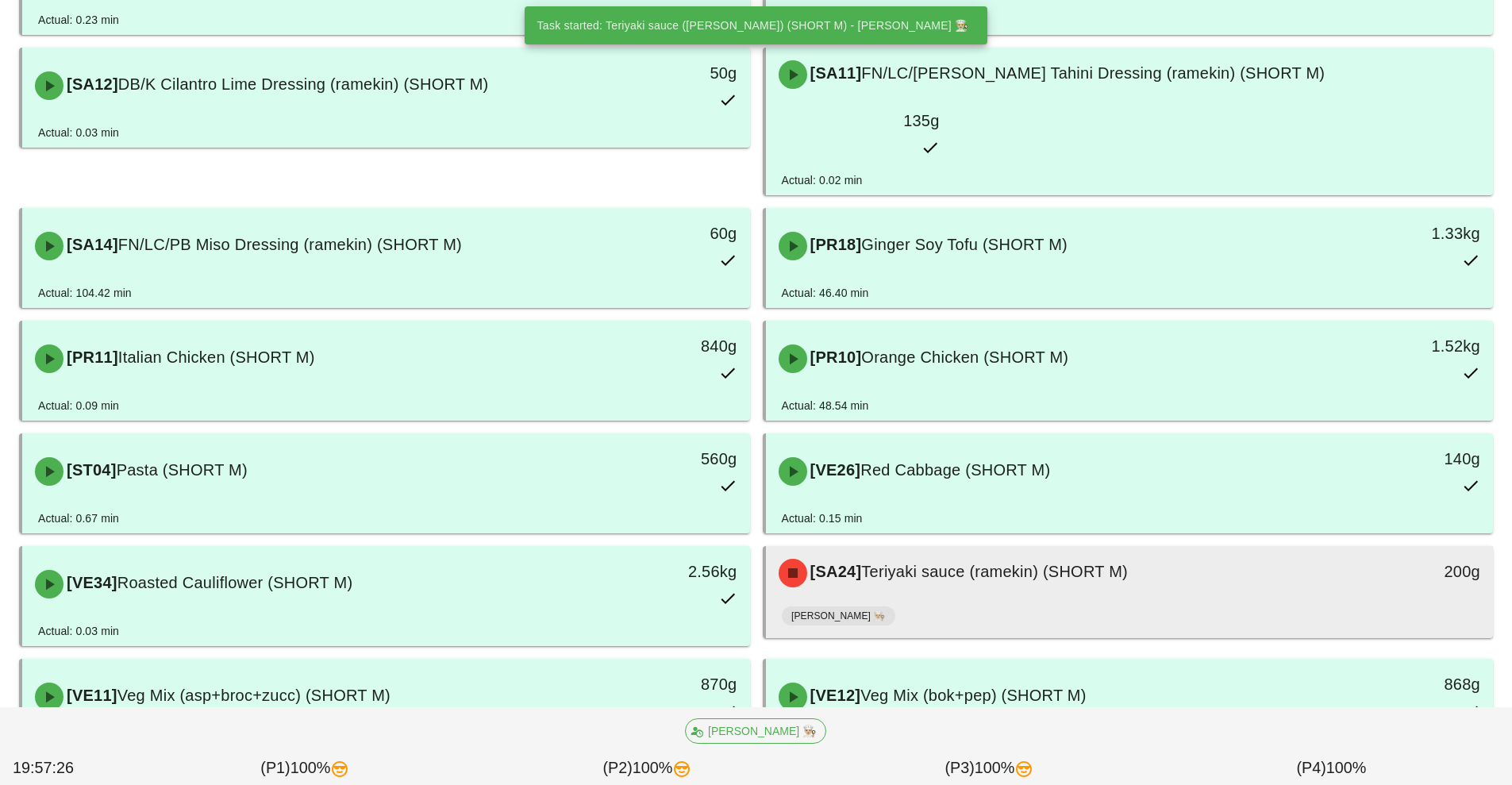
click at [913, 551] on div "[SA24] Teriyaki sauce (ramekin) (SHORT M) 200g" at bounding box center [1129, 573] width 728 height 54
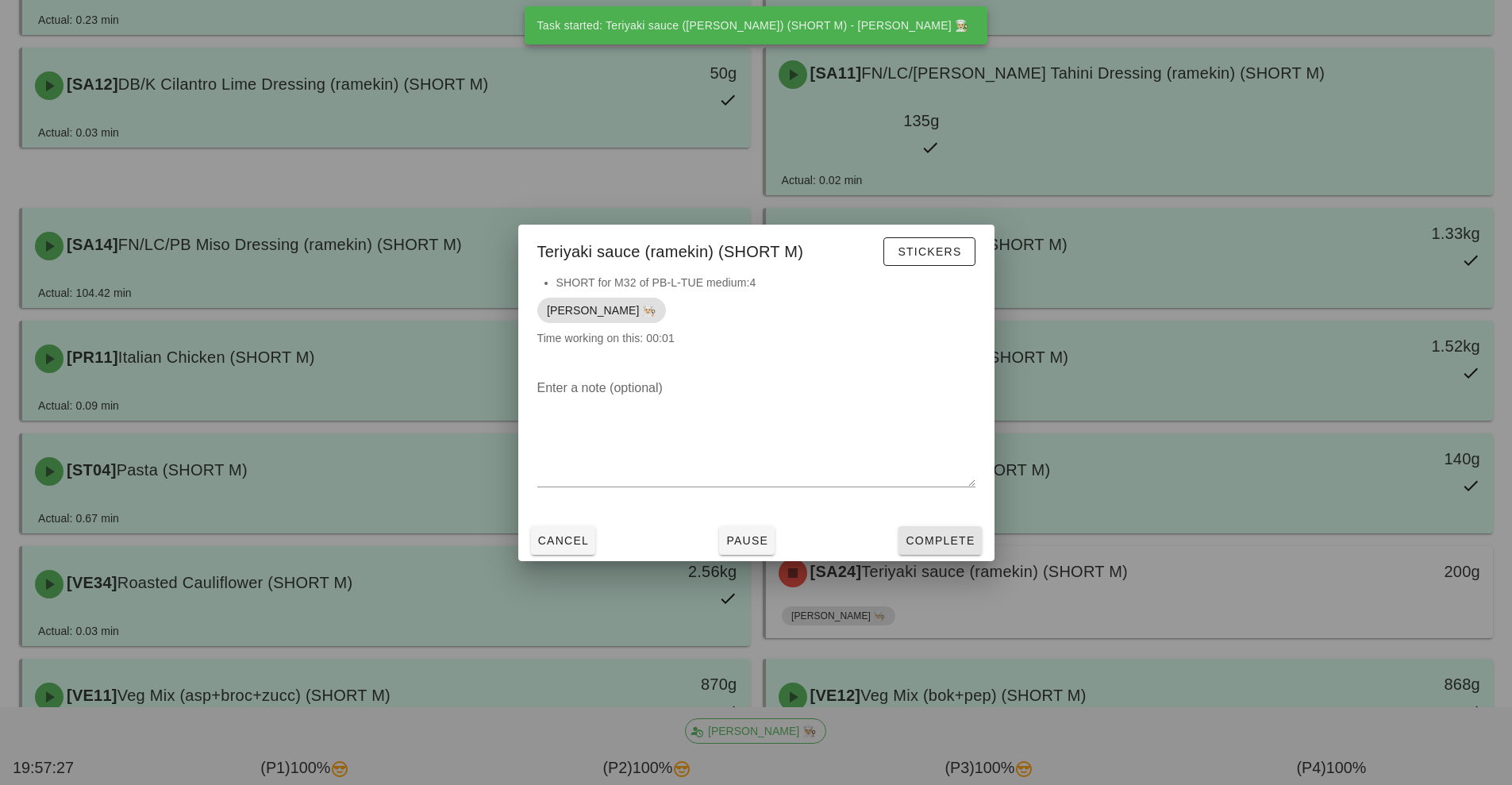
click at [932, 527] on button "Complete" at bounding box center [939, 540] width 83 height 28
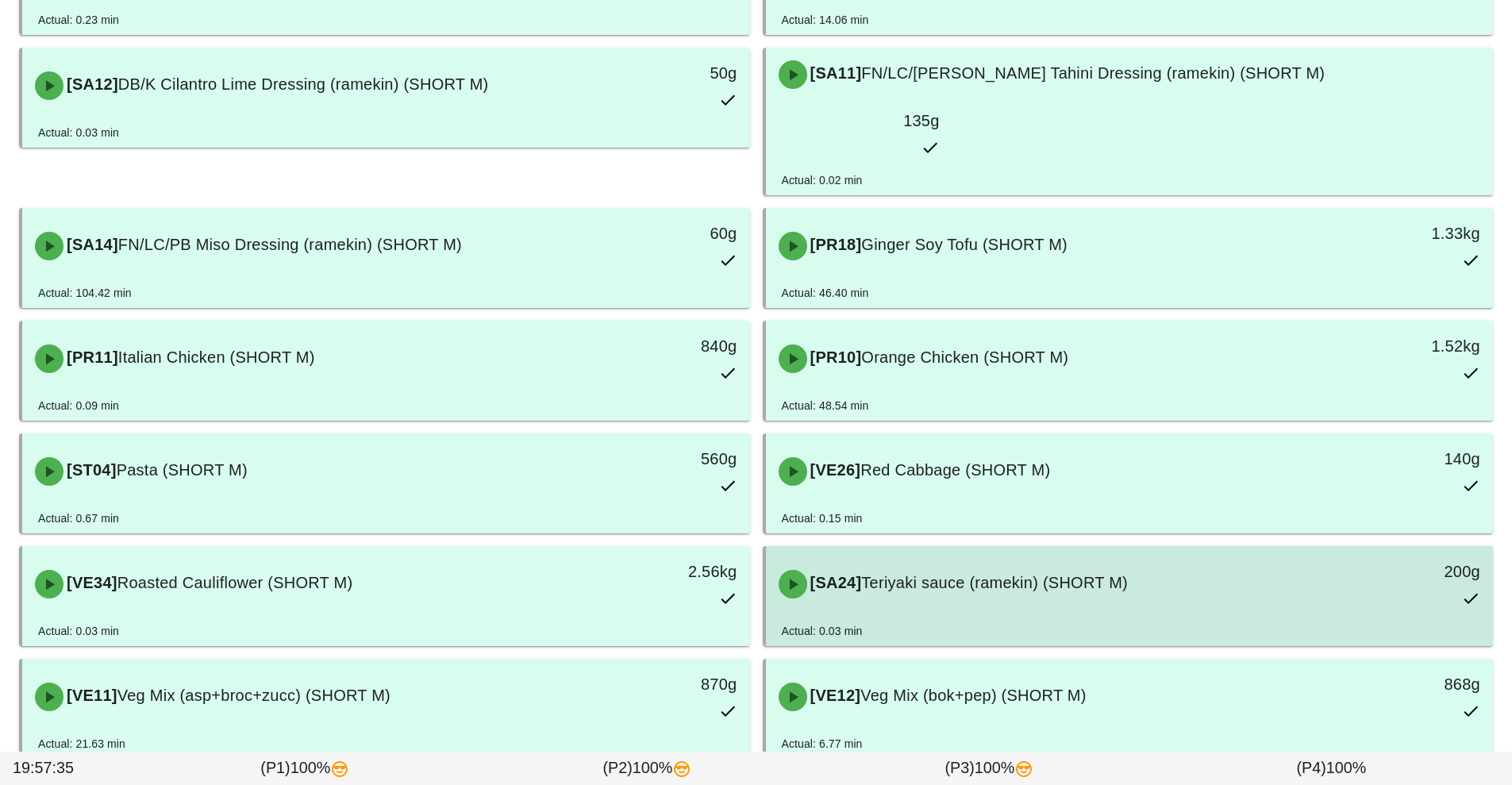
click at [973, 622] on div "Actual: 0.03 min" at bounding box center [1130, 634] width 696 height 24
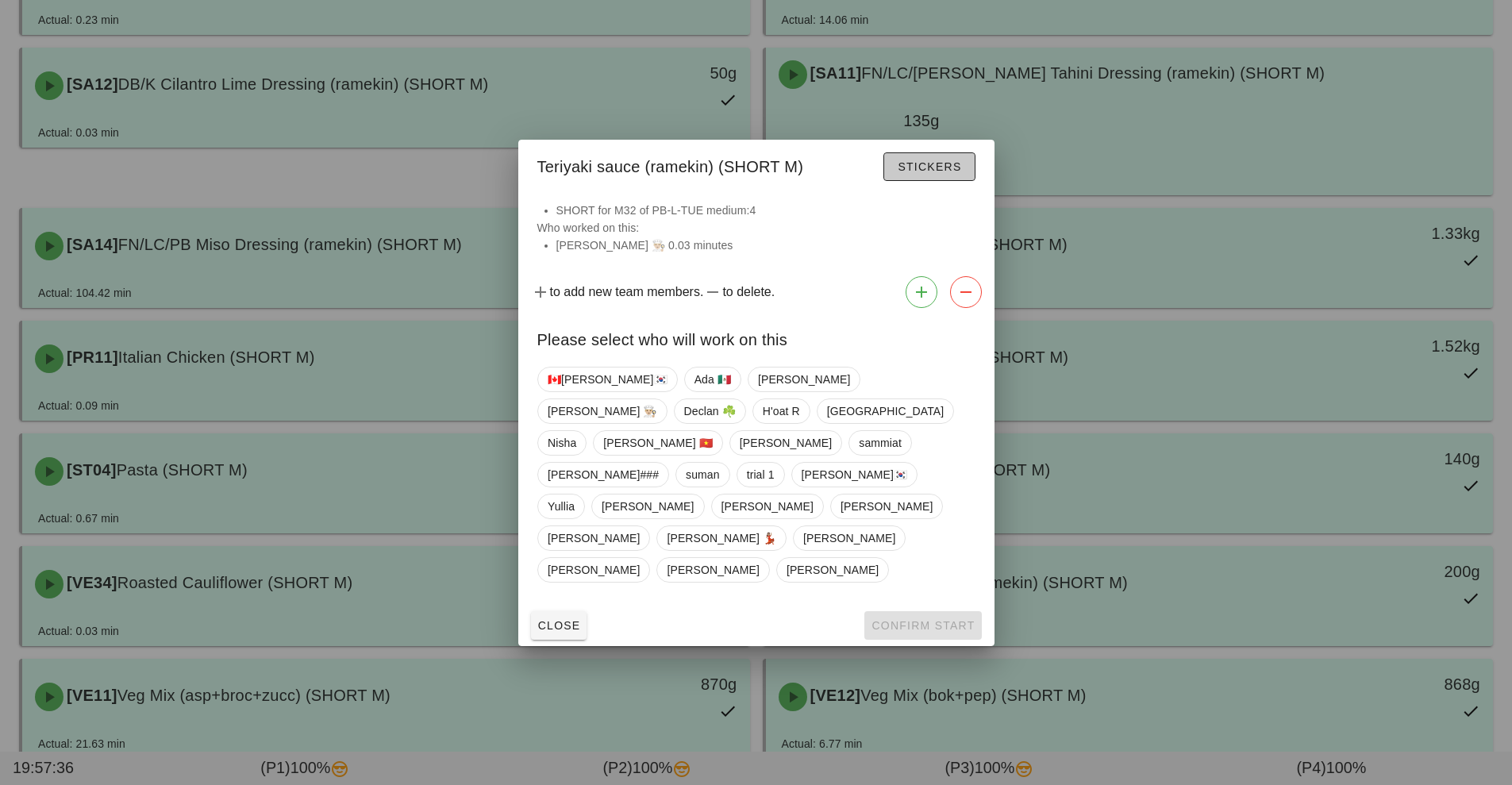
click at [935, 173] on span "Stickers" at bounding box center [928, 166] width 64 height 13
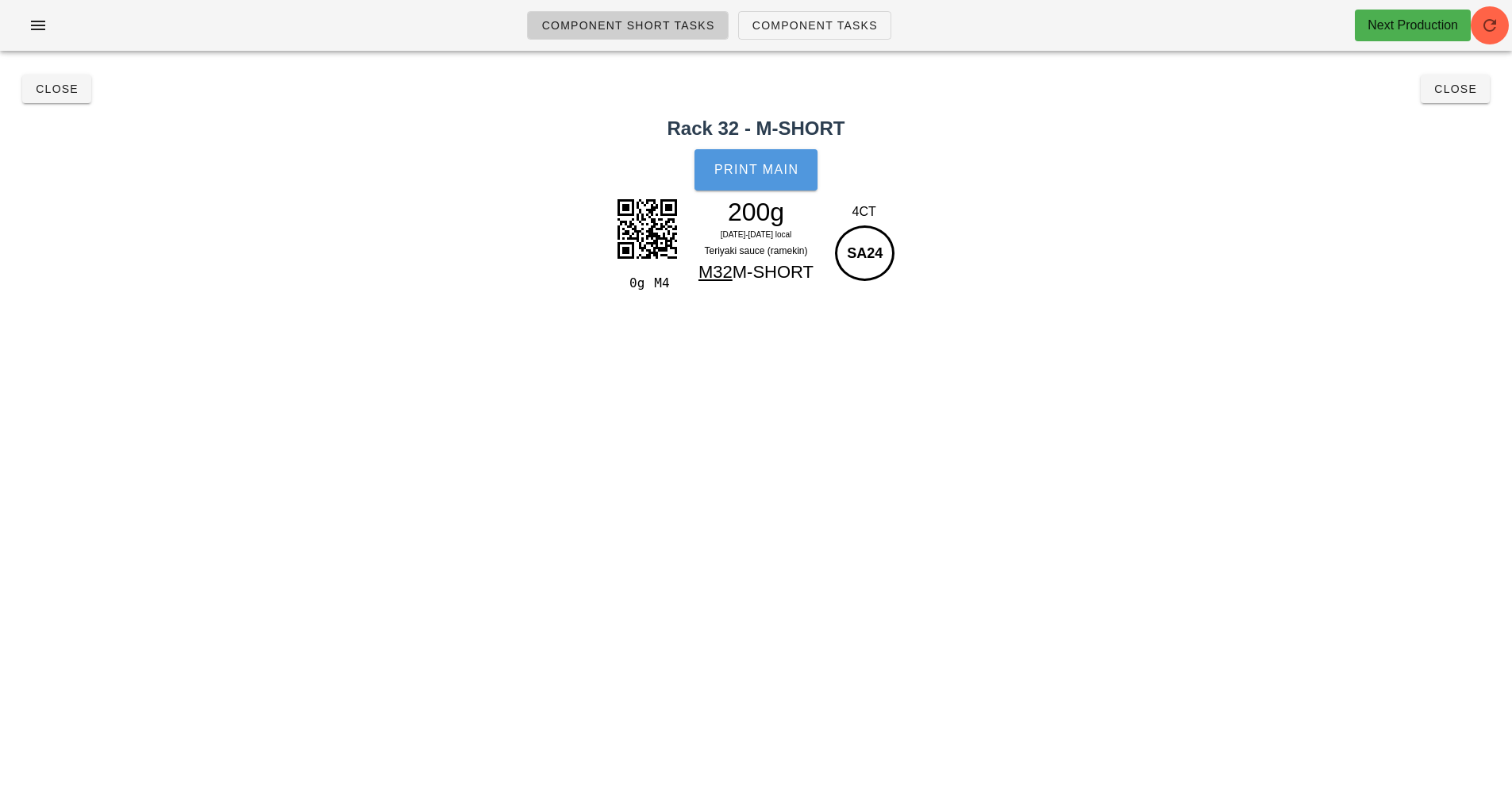
click at [765, 181] on button "Print Main" at bounding box center [756, 170] width 122 height 41
click at [1459, 100] on button "Close" at bounding box center [1455, 88] width 69 height 28
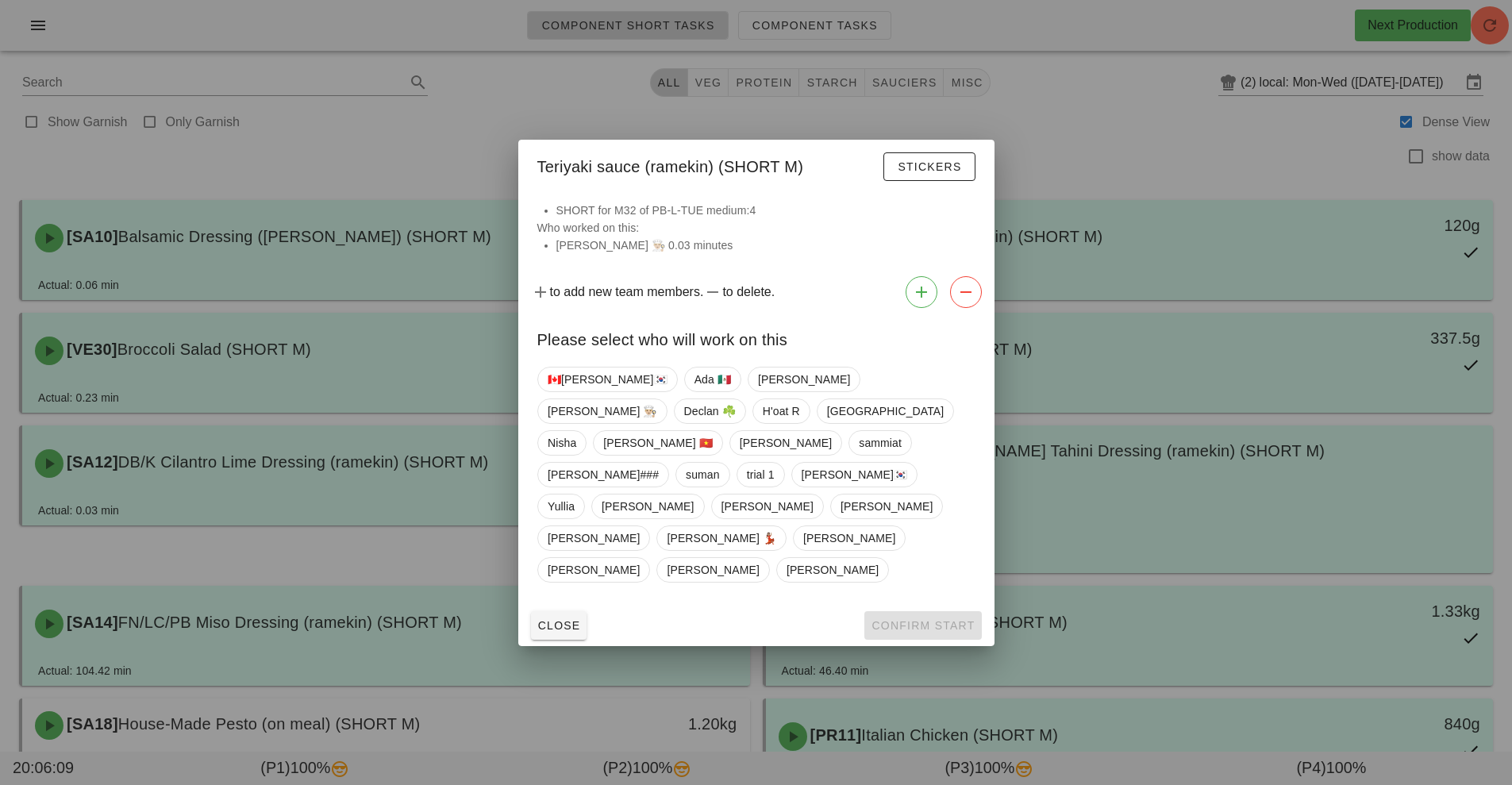
click at [319, 139] on div at bounding box center [756, 392] width 1512 height 785
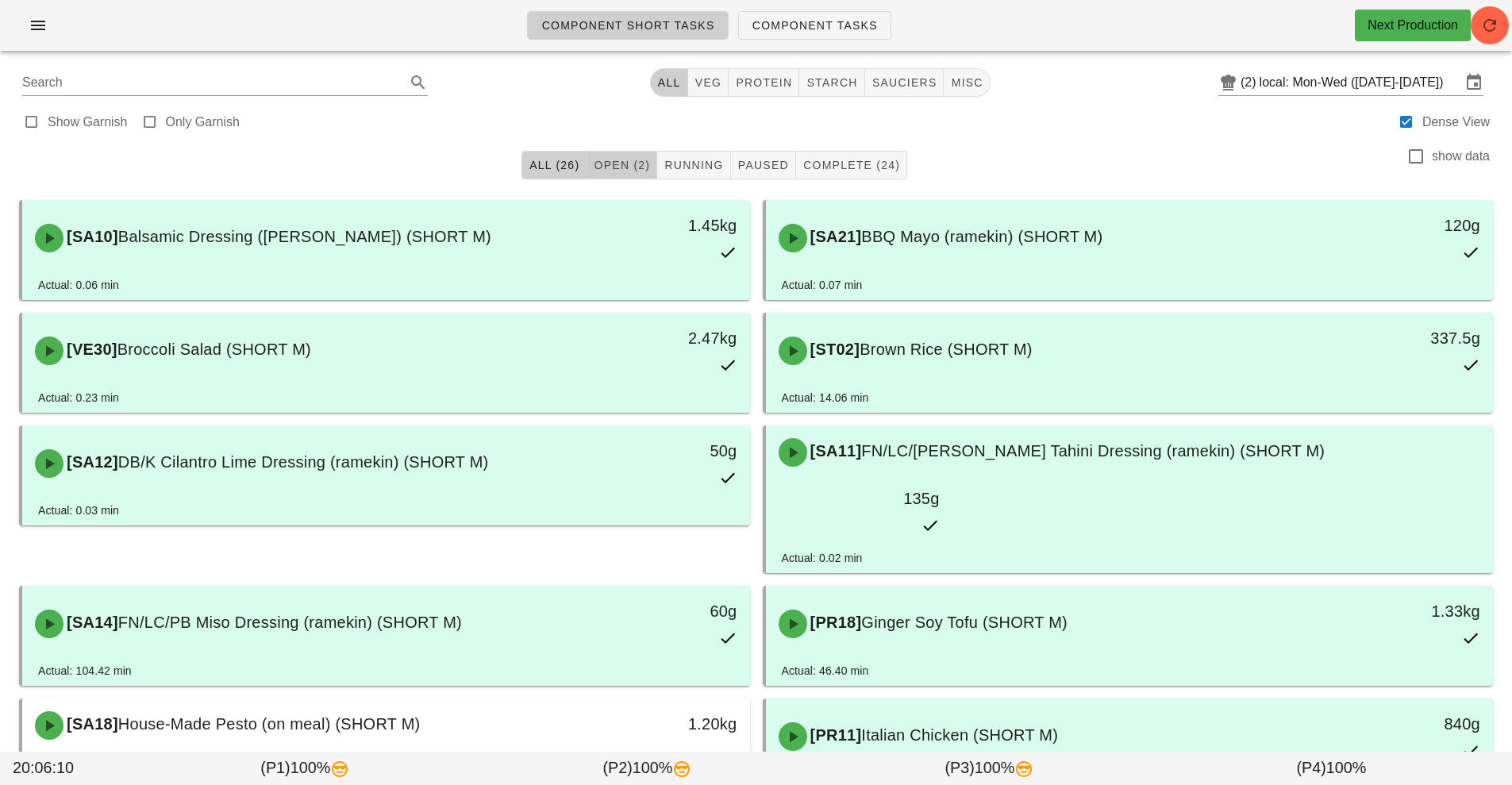
click at [634, 170] on span "Open (2)" at bounding box center [621, 165] width 57 height 13
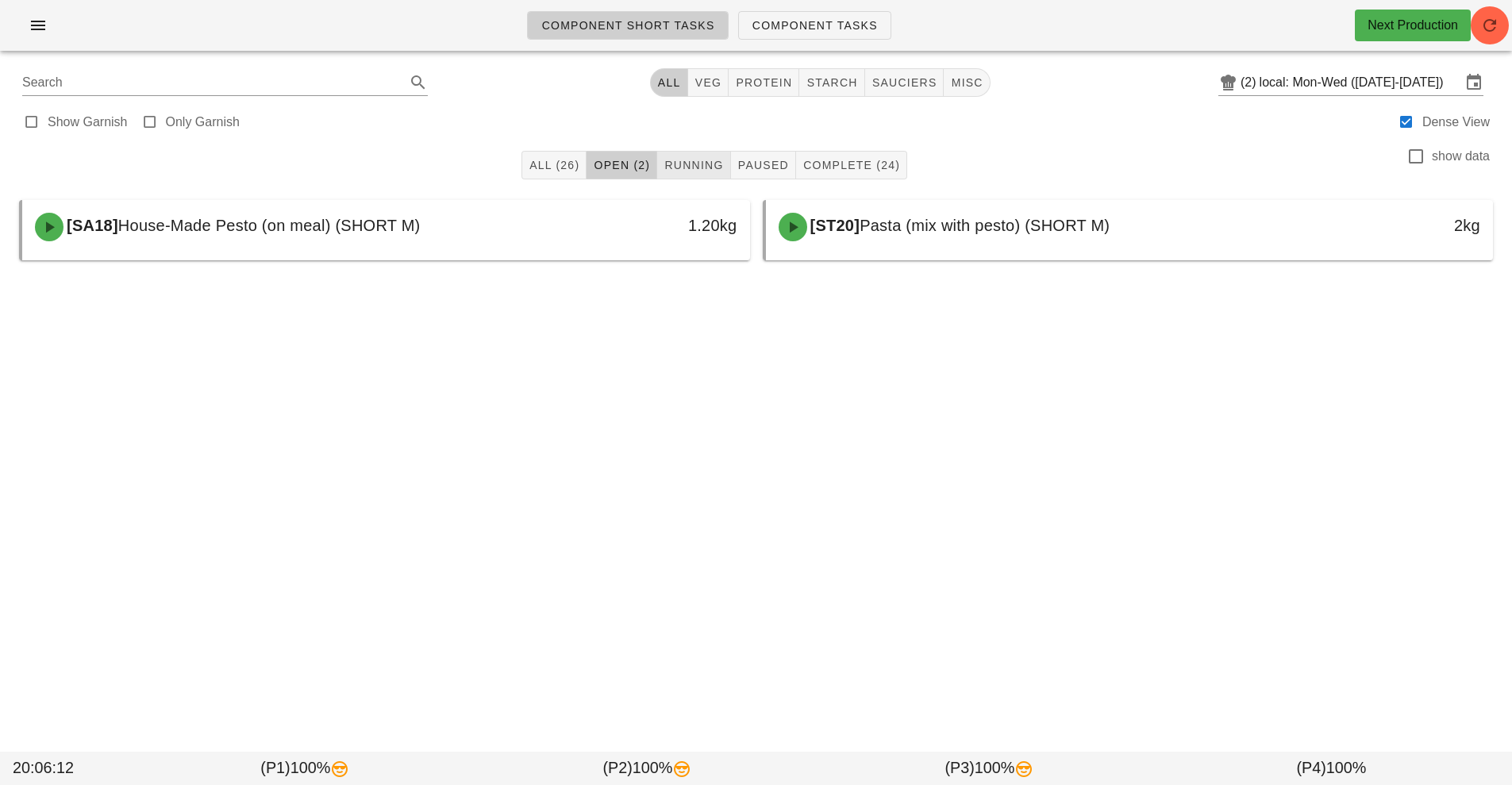
click at [715, 170] on span "Running" at bounding box center [693, 165] width 60 height 13
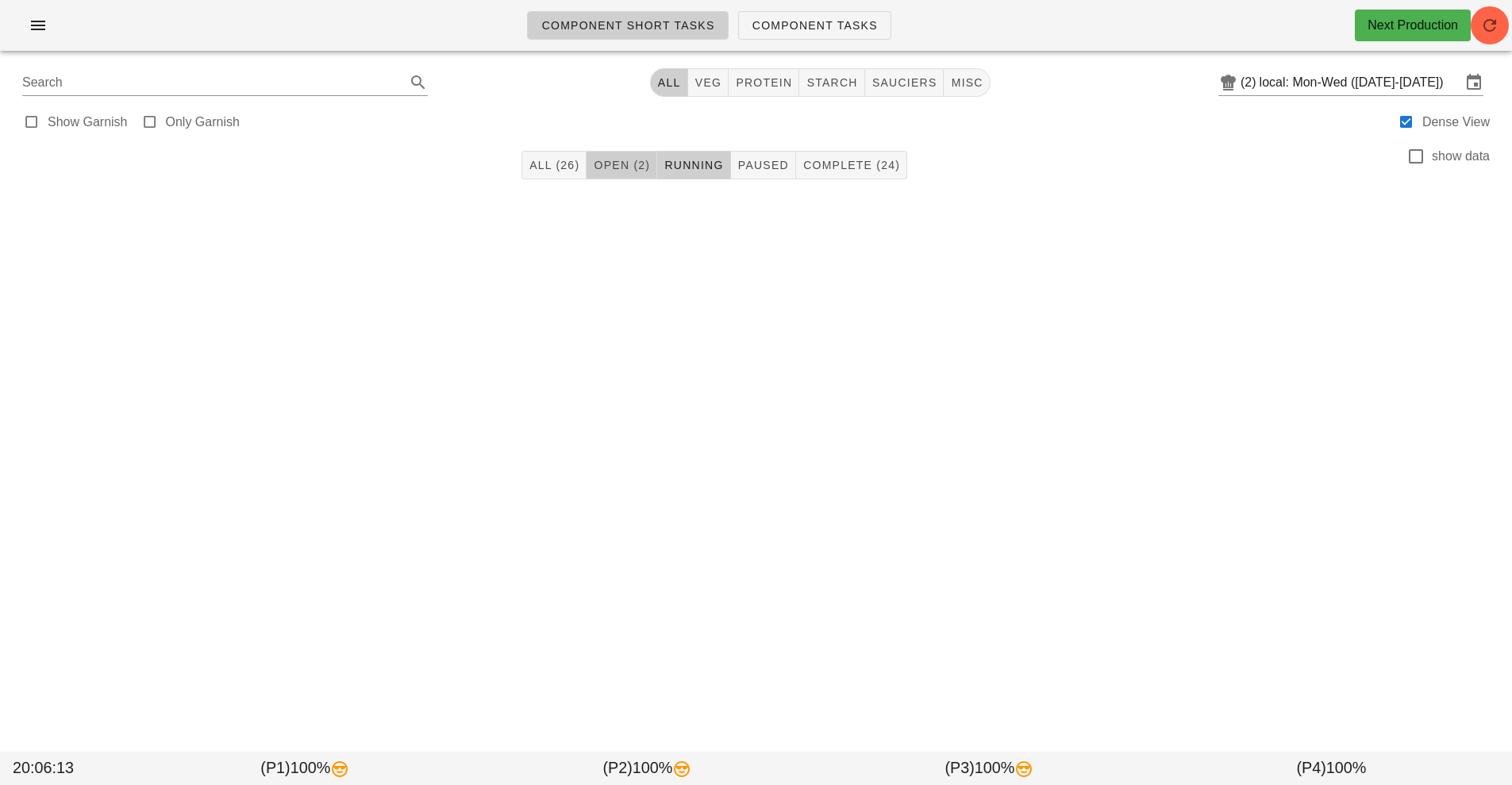
click at [609, 168] on span "Open (2)" at bounding box center [621, 165] width 57 height 13
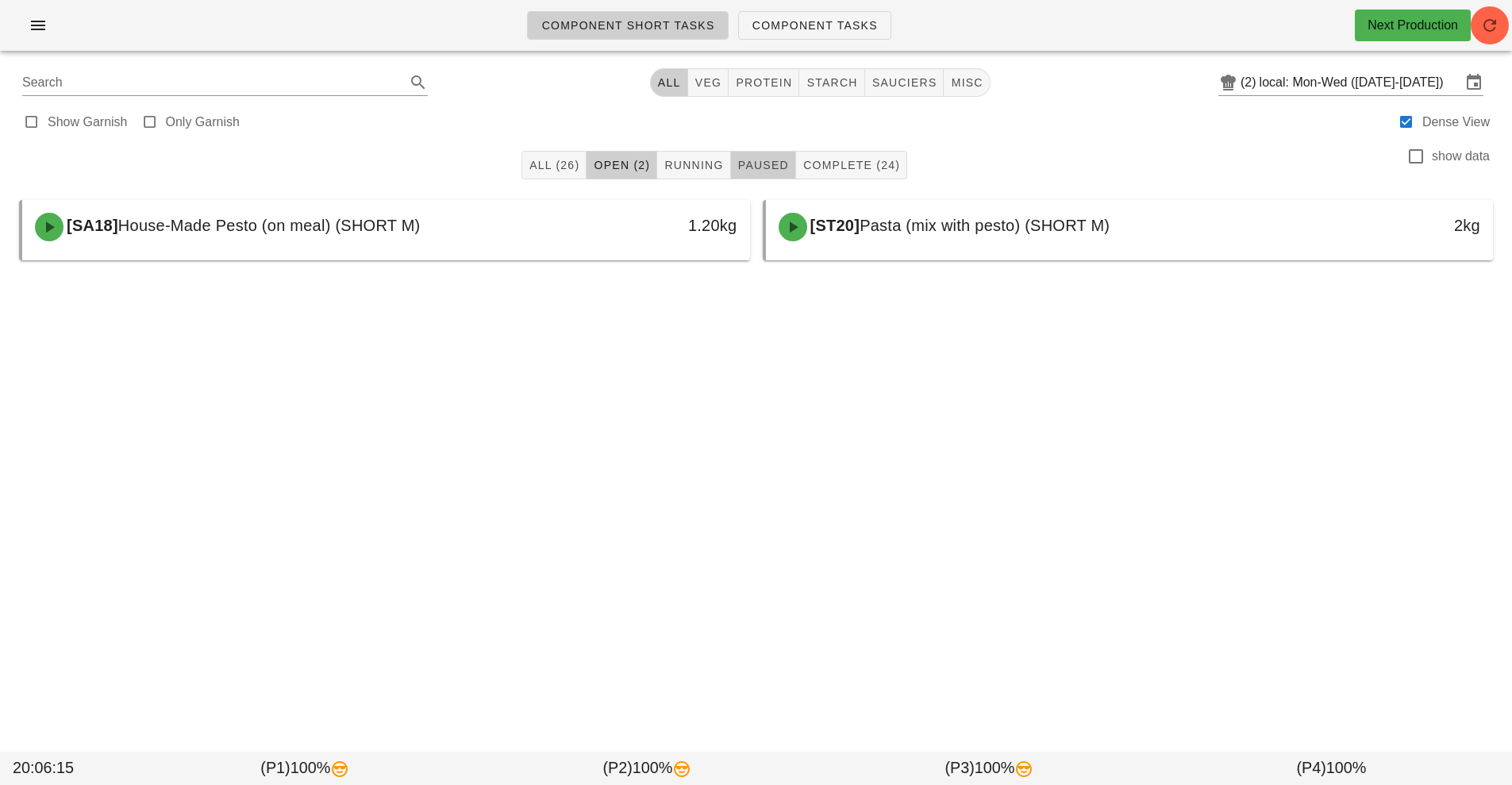
click at [774, 163] on span "Paused" at bounding box center [762, 165] width 52 height 13
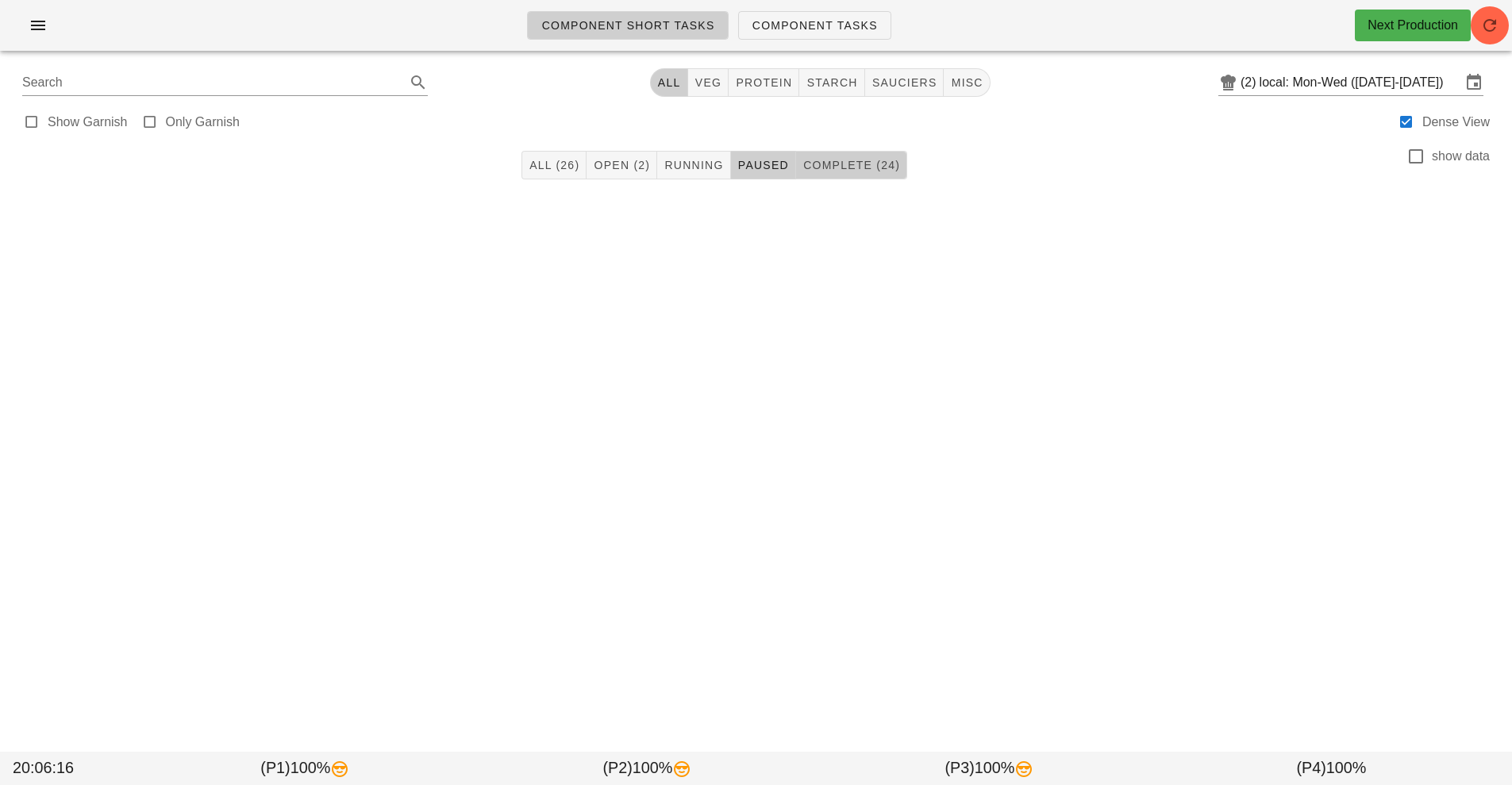
click at [874, 164] on span "Complete (24)" at bounding box center [851, 165] width 97 height 13
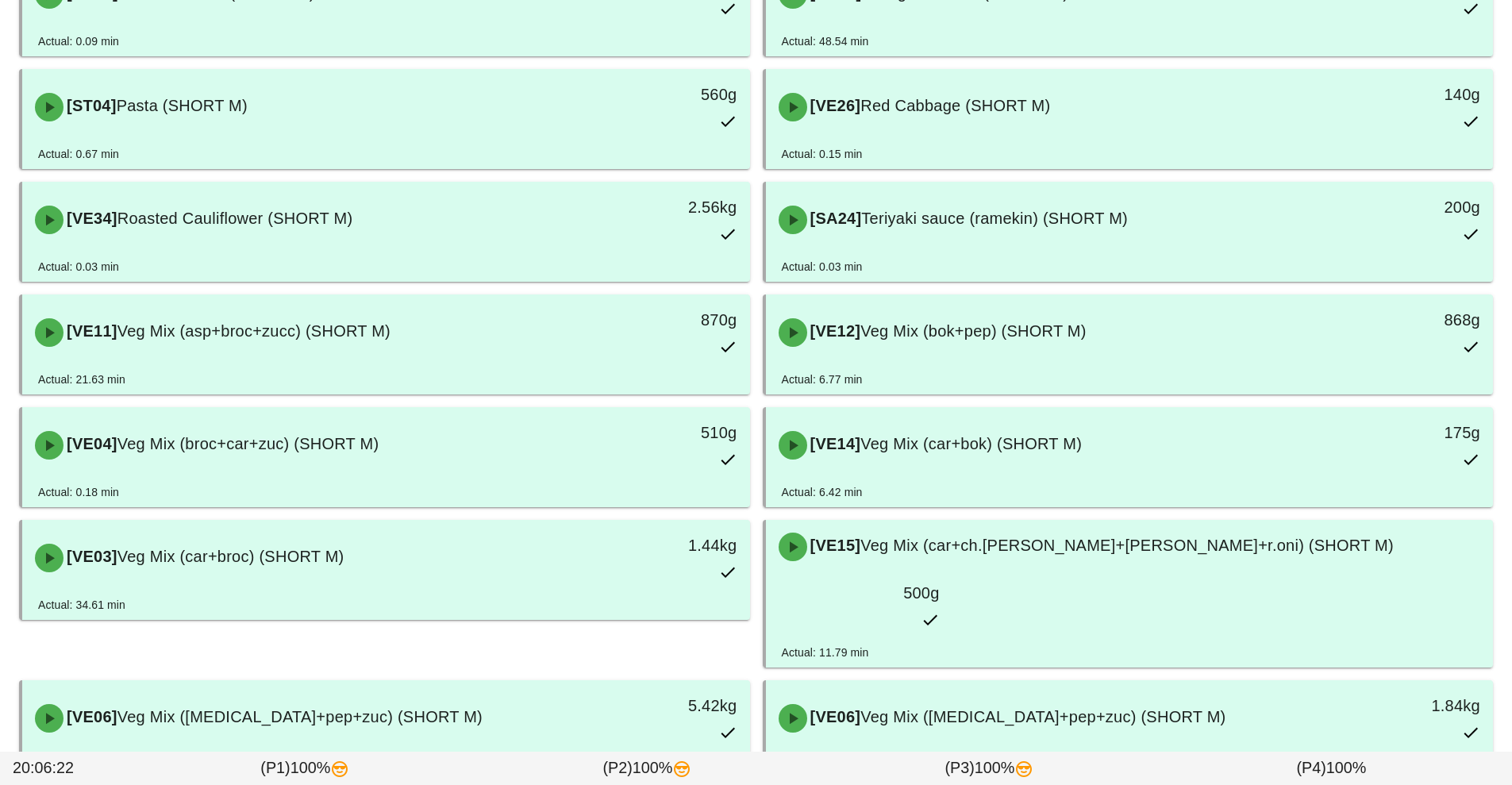
scroll to position [745, 0]
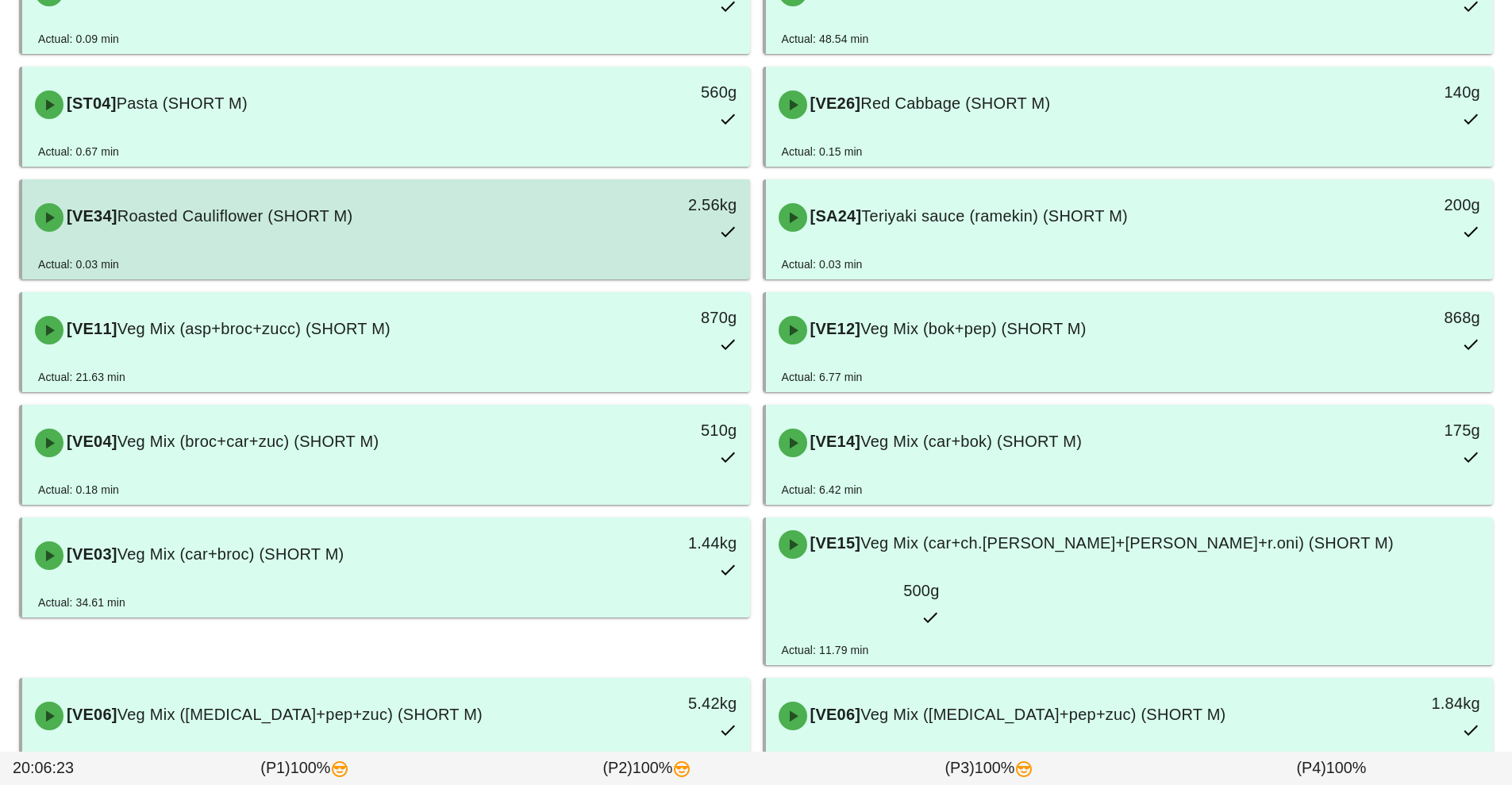
click at [353, 194] on div "[VE34] Roasted Cauliflower (SHORT M)" at bounding box center [296, 217] width 540 height 47
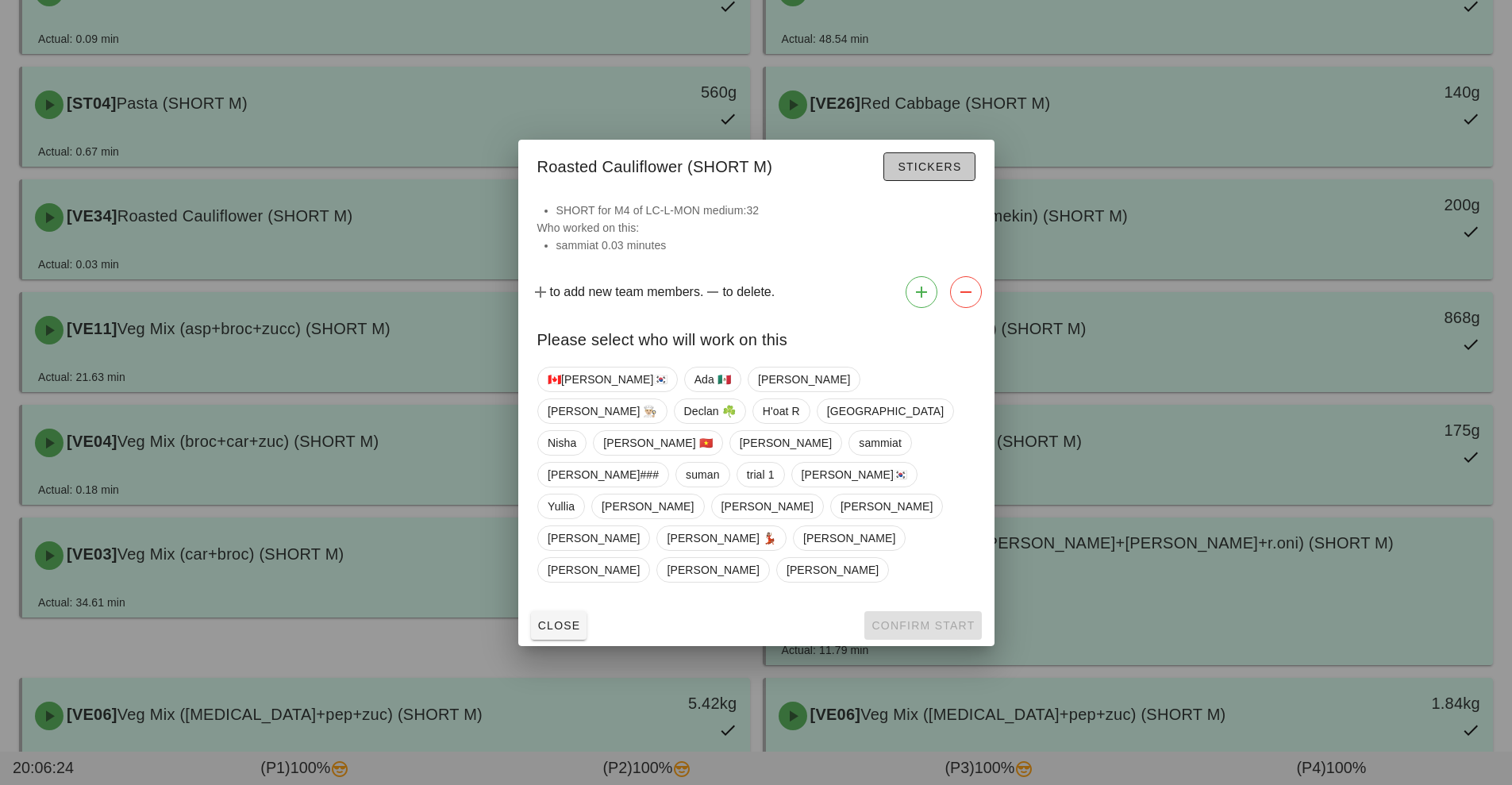
click at [934, 173] on span "Stickers" at bounding box center [928, 166] width 64 height 13
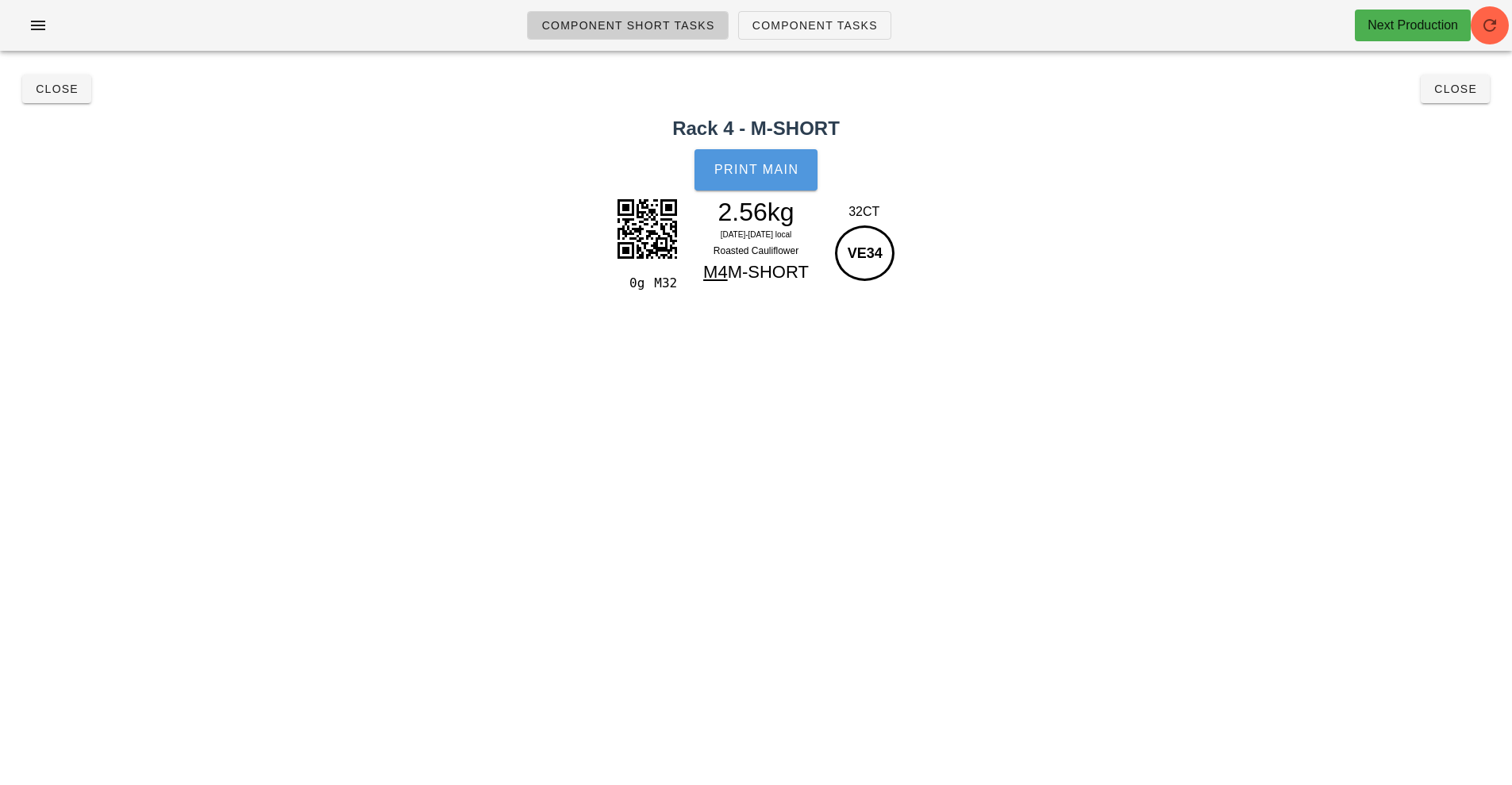
click at [788, 178] on button "Print Main" at bounding box center [756, 170] width 122 height 41
